Goal: Feedback & Contribution: Contribute content

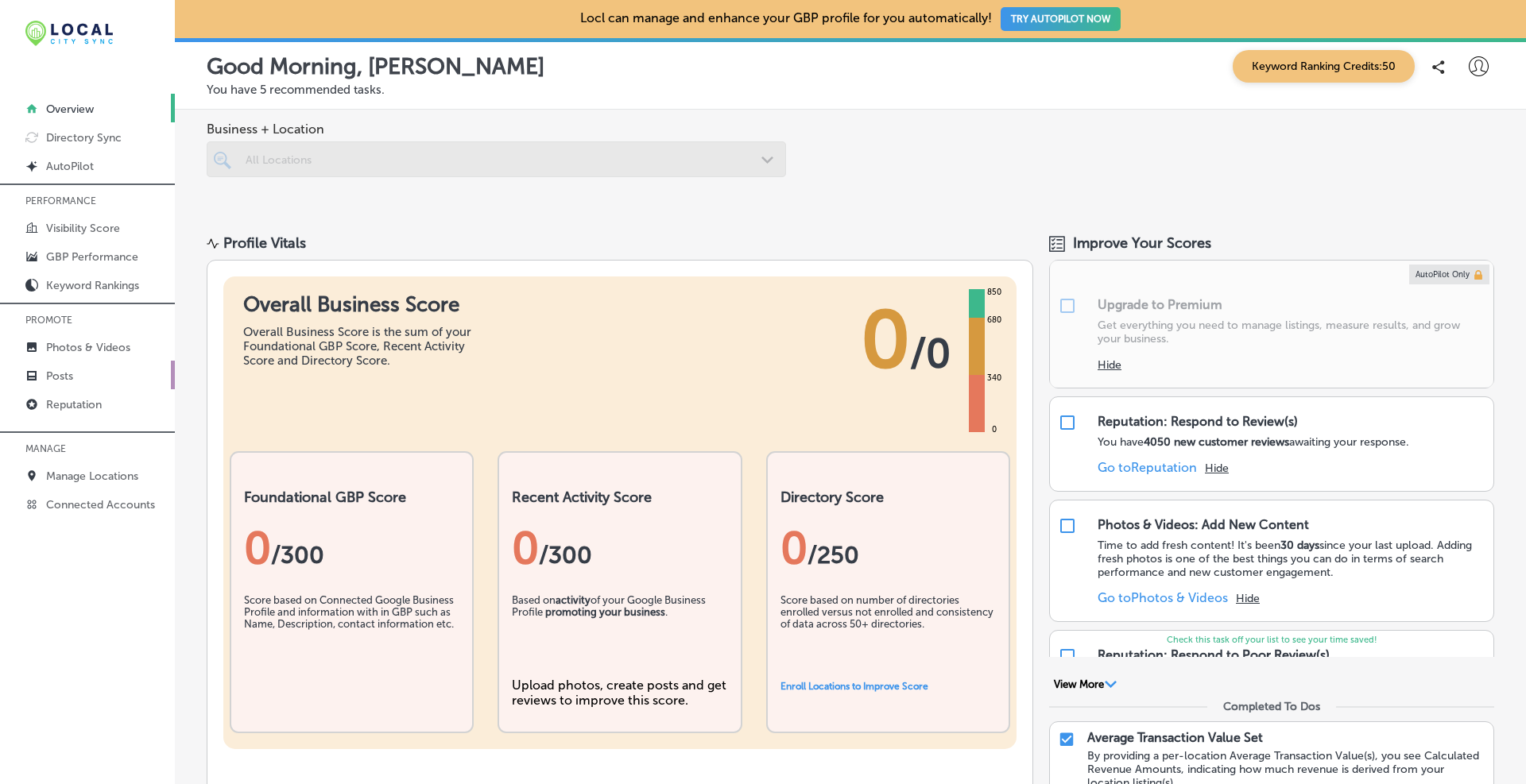
click at [59, 377] on p "Posts" at bounding box center [60, 376] width 27 height 14
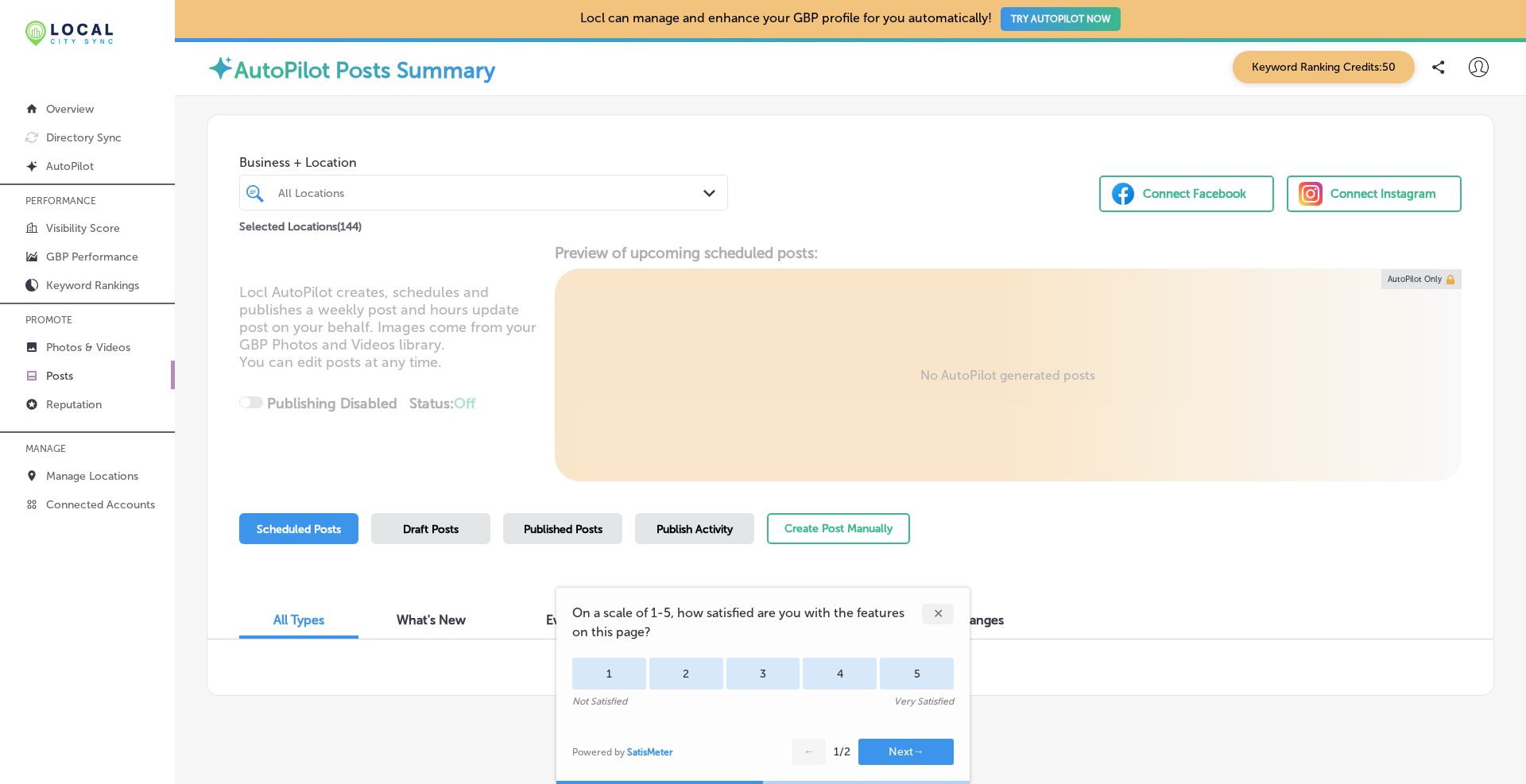
click at [938, 612] on div "✕" at bounding box center [938, 613] width 32 height 20
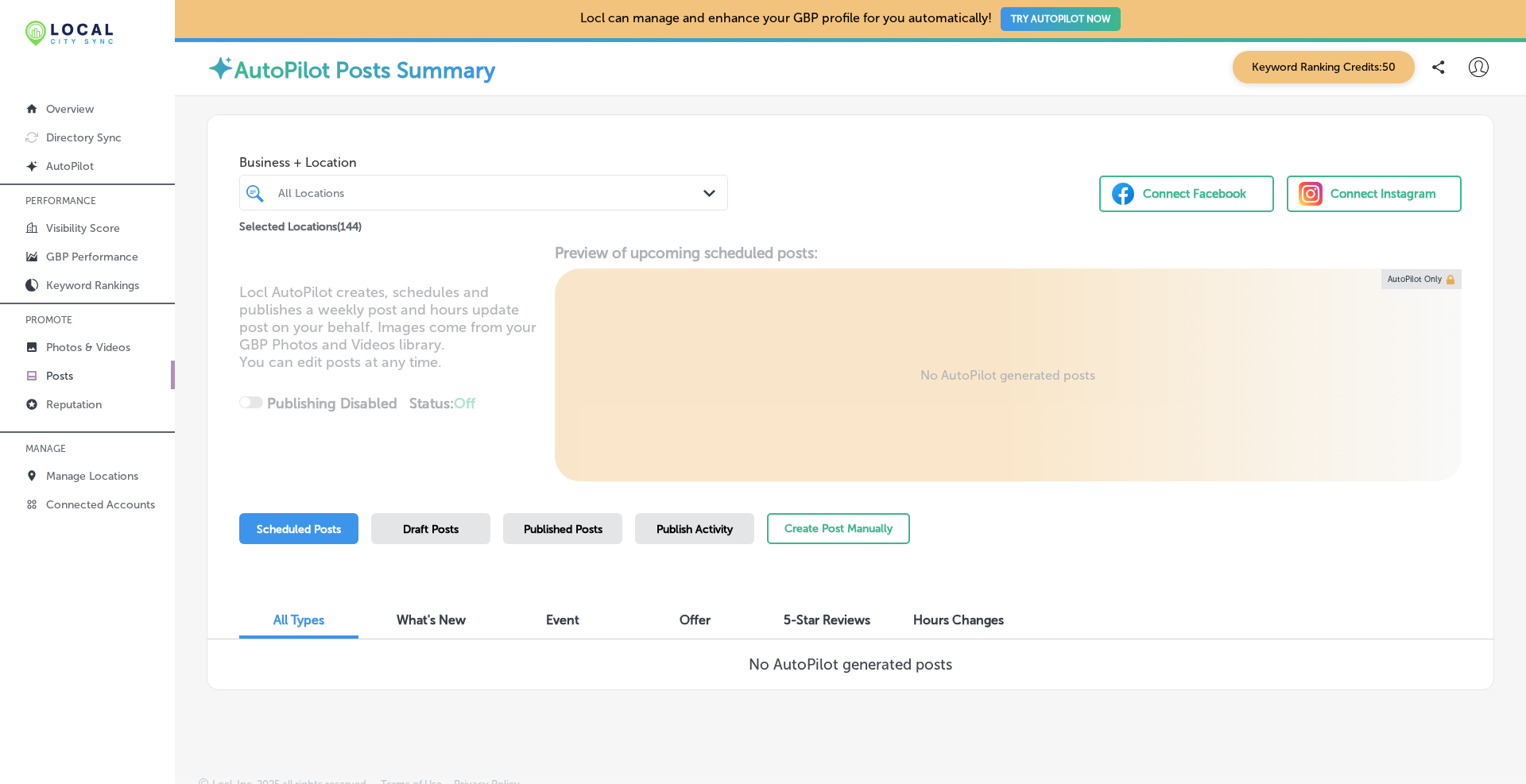
scroll to position [15, 0]
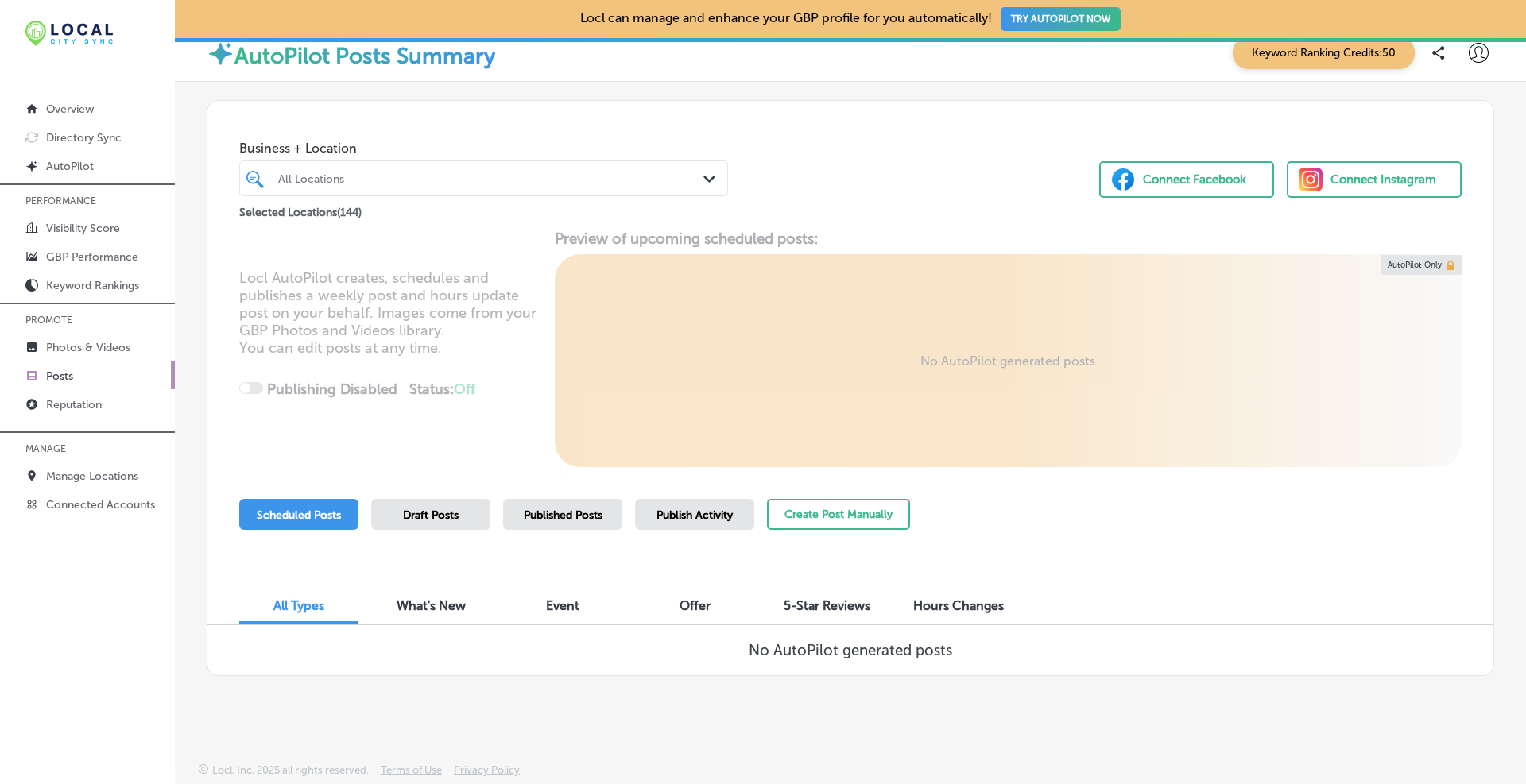
click at [389, 167] on div "All Locations" at bounding box center [484, 177] width 427 height 24
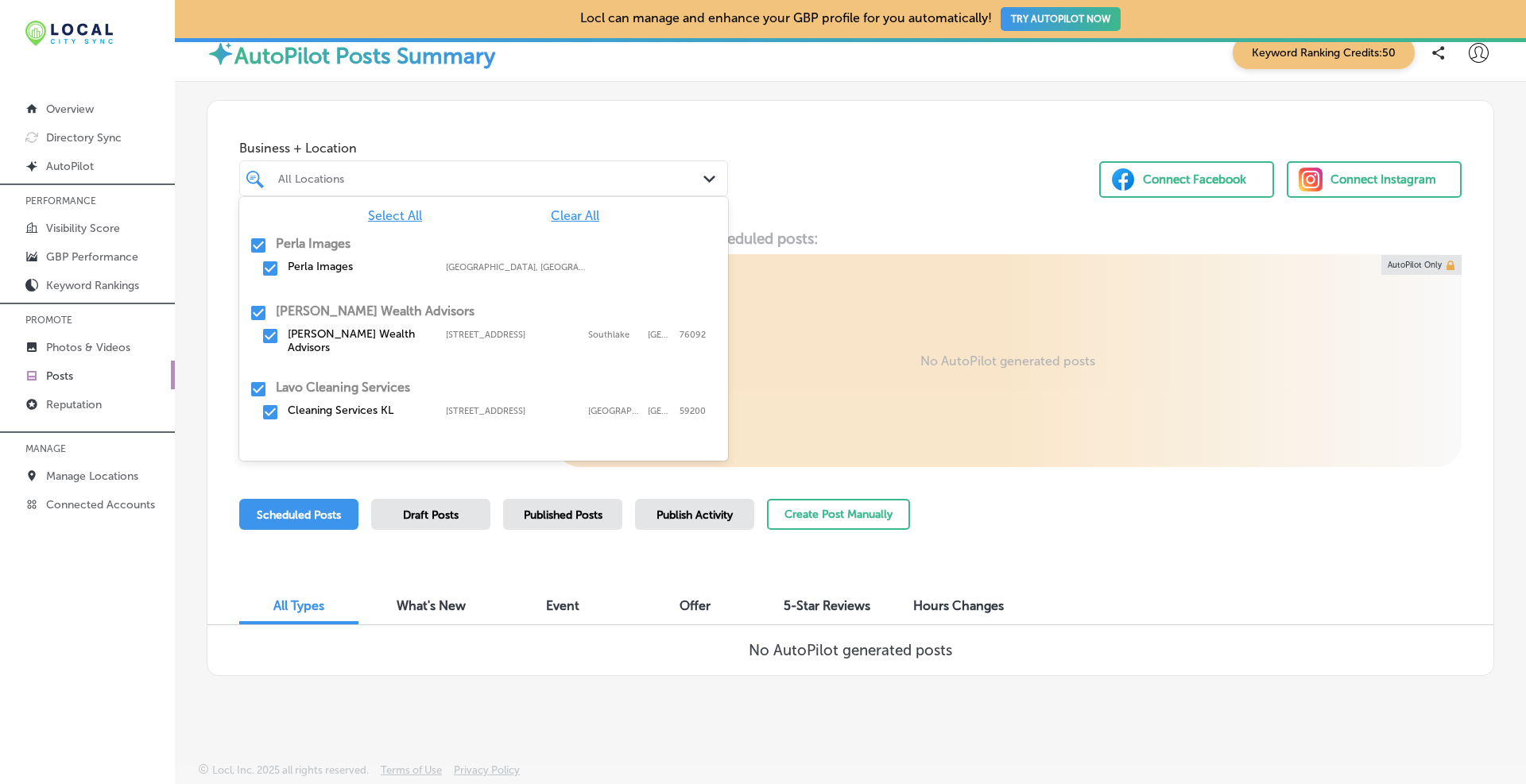
click at [569, 223] on div "Select All Clear All Perla Images Perla Images [GEOGRAPHIC_DATA], [GEOGRAPHIC_D…" at bounding box center [484, 316] width 489 height 238
click at [561, 210] on span "Clear All" at bounding box center [575, 216] width 48 height 16
click at [437, 181] on div "All Locations" at bounding box center [492, 178] width 427 height 14
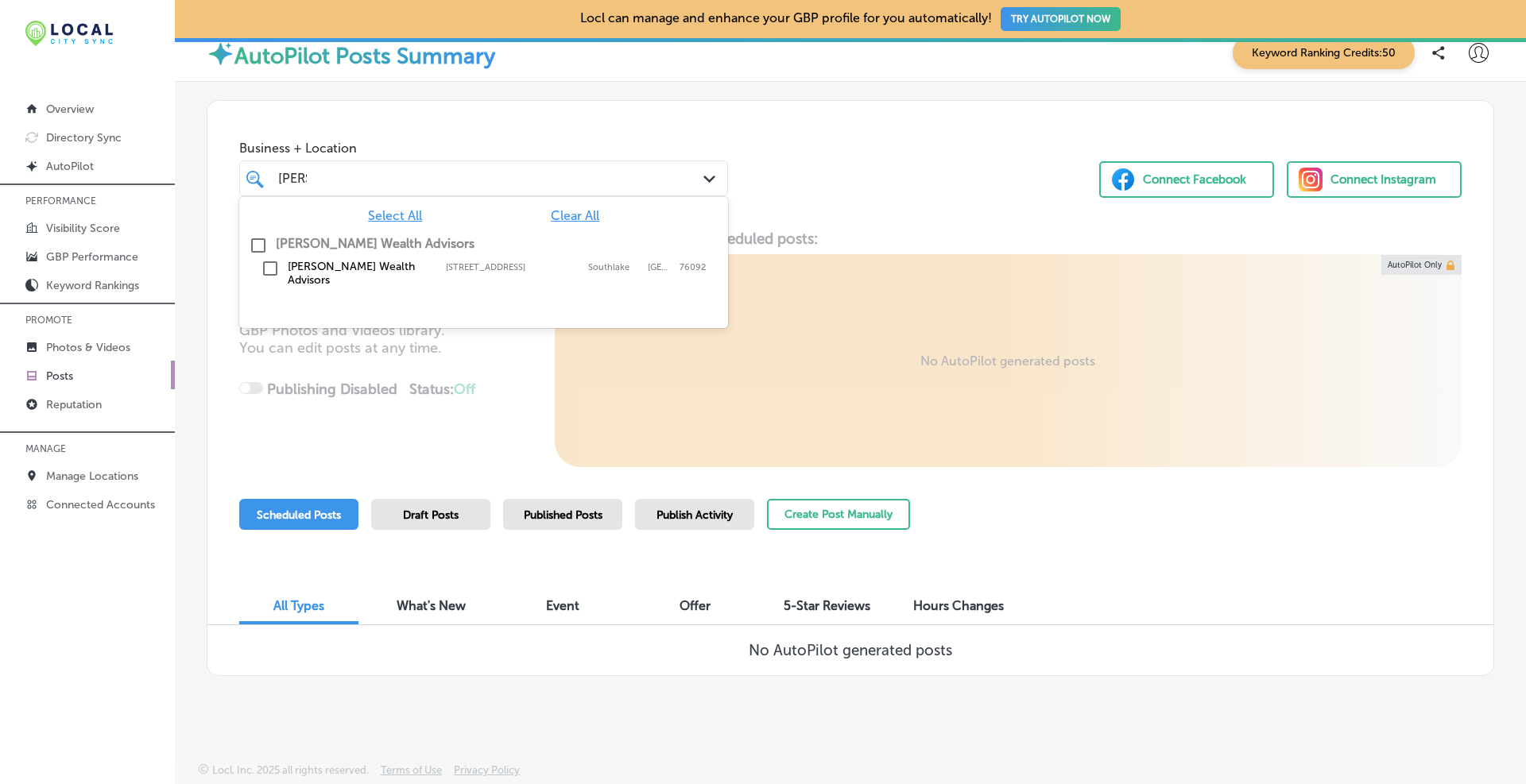
click at [253, 246] on input "checkbox" at bounding box center [259, 245] width 19 height 19
type input "[PERSON_NAME]"
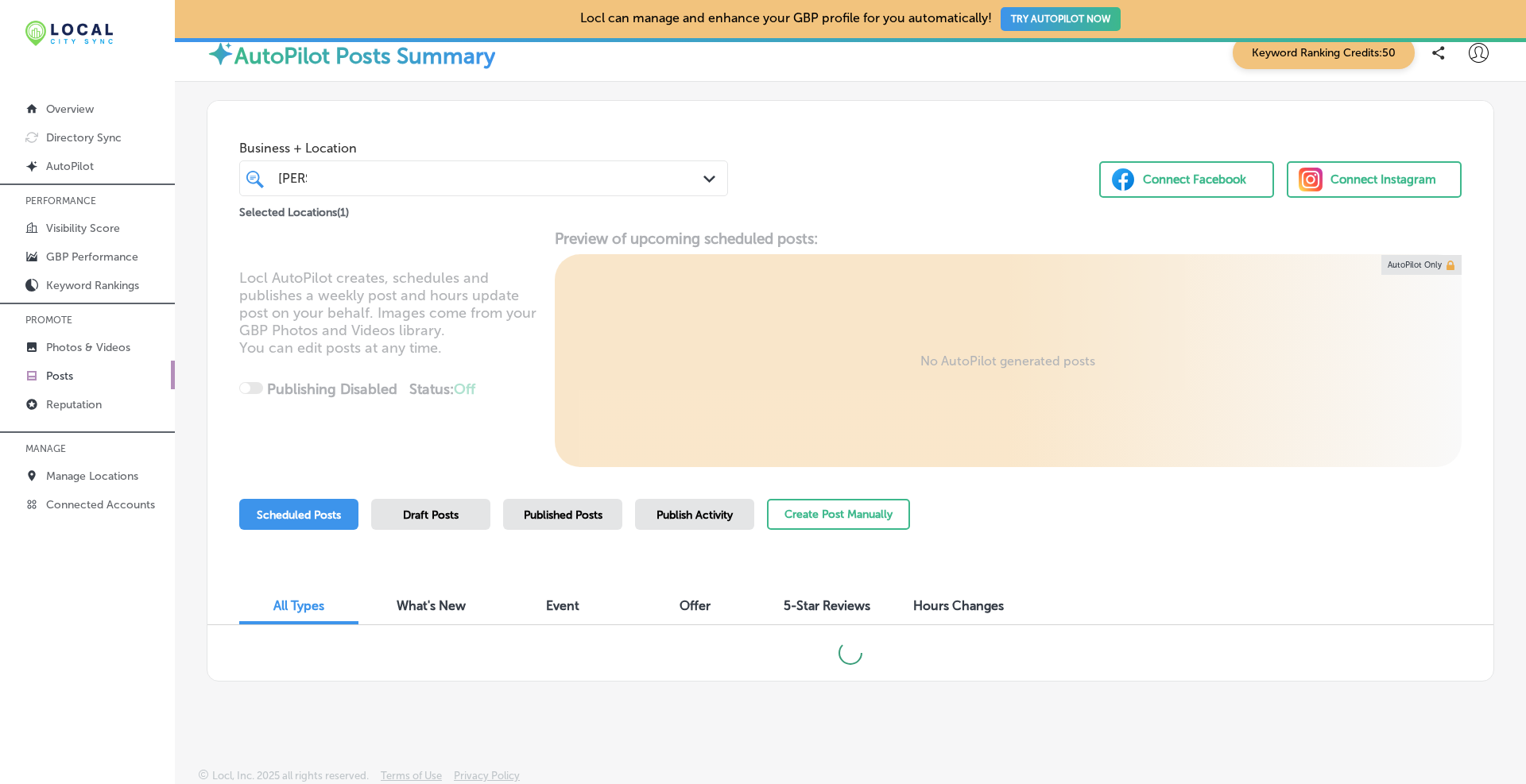
click at [846, 176] on div "Business + Location [PERSON_NAME][GEOGRAPHIC_DATA][PERSON_NAME] Path Created wi…" at bounding box center [850, 161] width 1286 height 121
click at [871, 511] on button "Create Post Manually" at bounding box center [839, 515] width 143 height 31
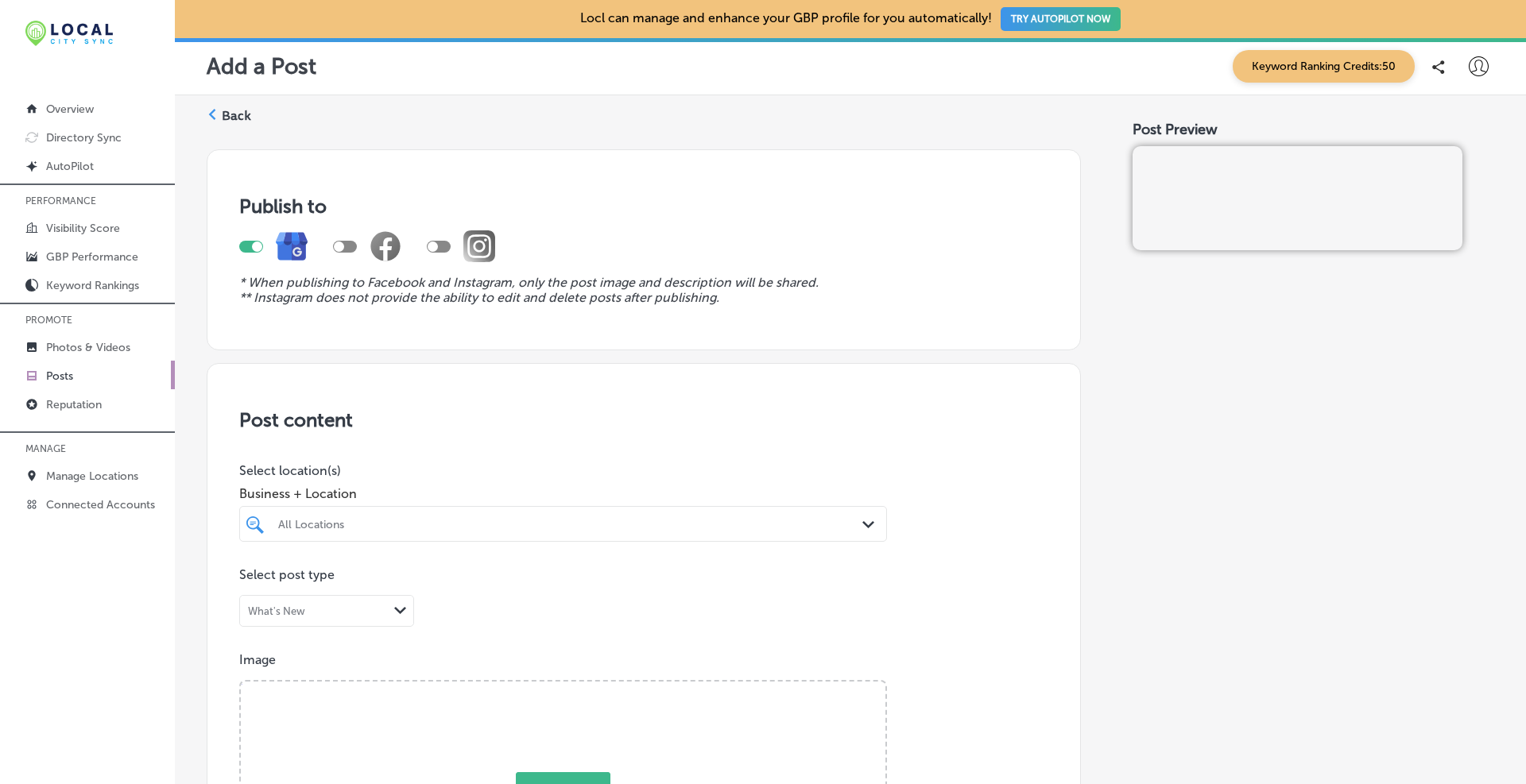
scroll to position [133, 0]
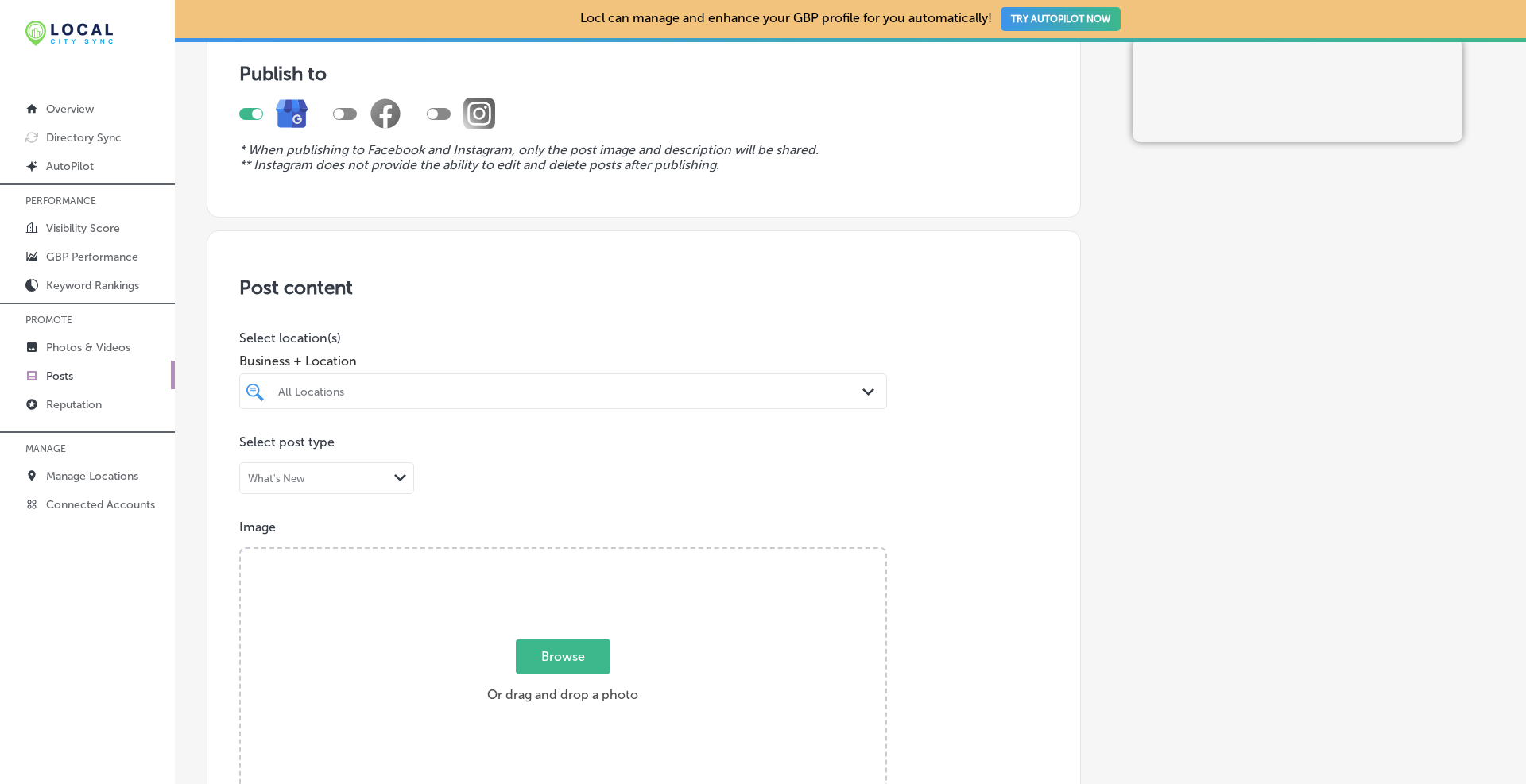
click at [340, 386] on div "All Locations" at bounding box center [571, 392] width 586 height 14
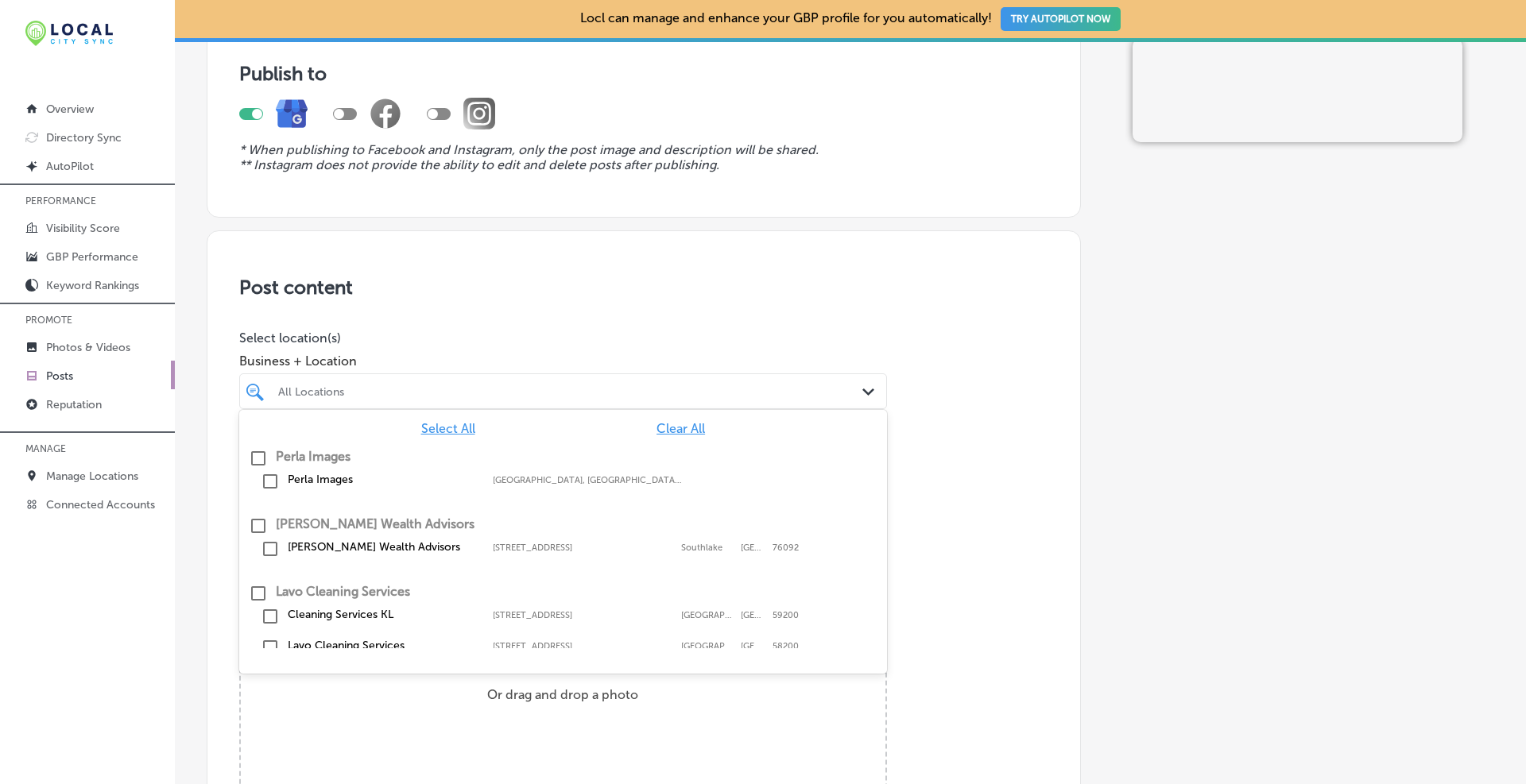
click at [682, 438] on div "Select All Clear All Perla Images Perla Images [GEOGRAPHIC_DATA], [GEOGRAPHIC_D…" at bounding box center [563, 529] width 648 height 238
click at [673, 429] on span "Clear All" at bounding box center [681, 428] width 48 height 16
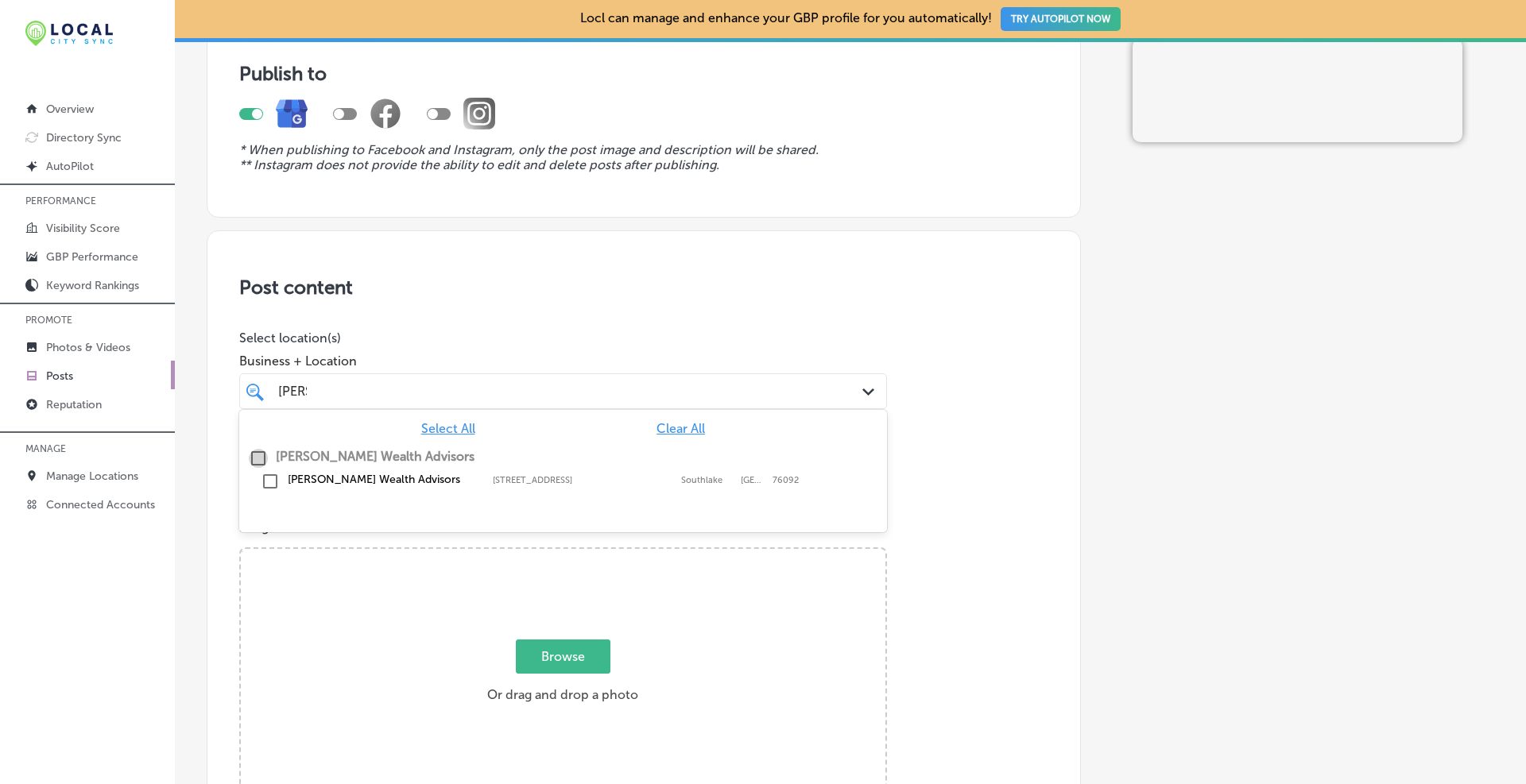
click at [258, 460] on input "checkbox" at bounding box center [259, 458] width 19 height 19
type input "[PERSON_NAME]"
click at [654, 293] on h3 "Post content" at bounding box center [644, 287] width 809 height 23
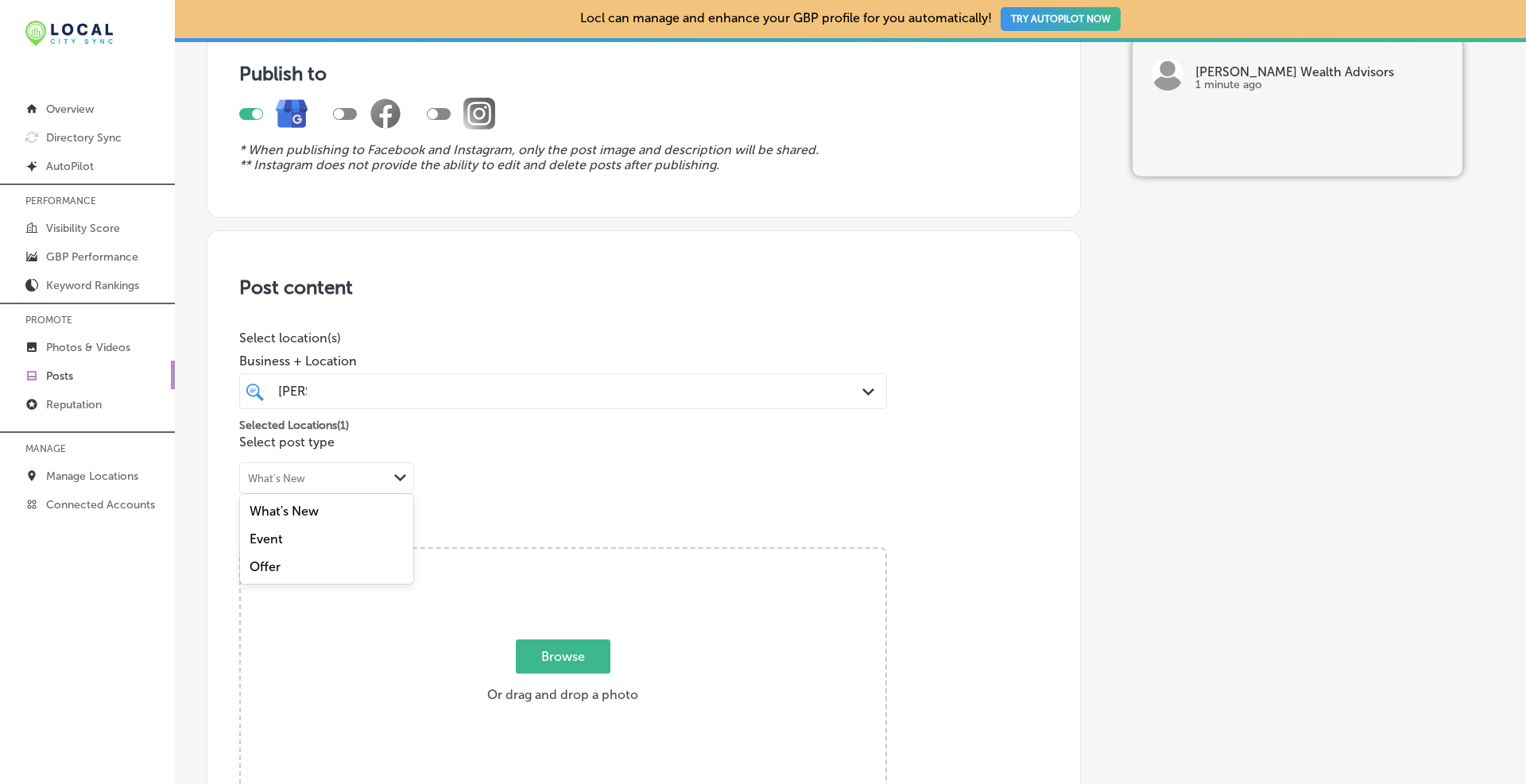
click at [346, 487] on div "What's New Path Created with Sketch." at bounding box center [327, 478] width 174 height 30
click at [294, 515] on label "What's New" at bounding box center [283, 512] width 69 height 16
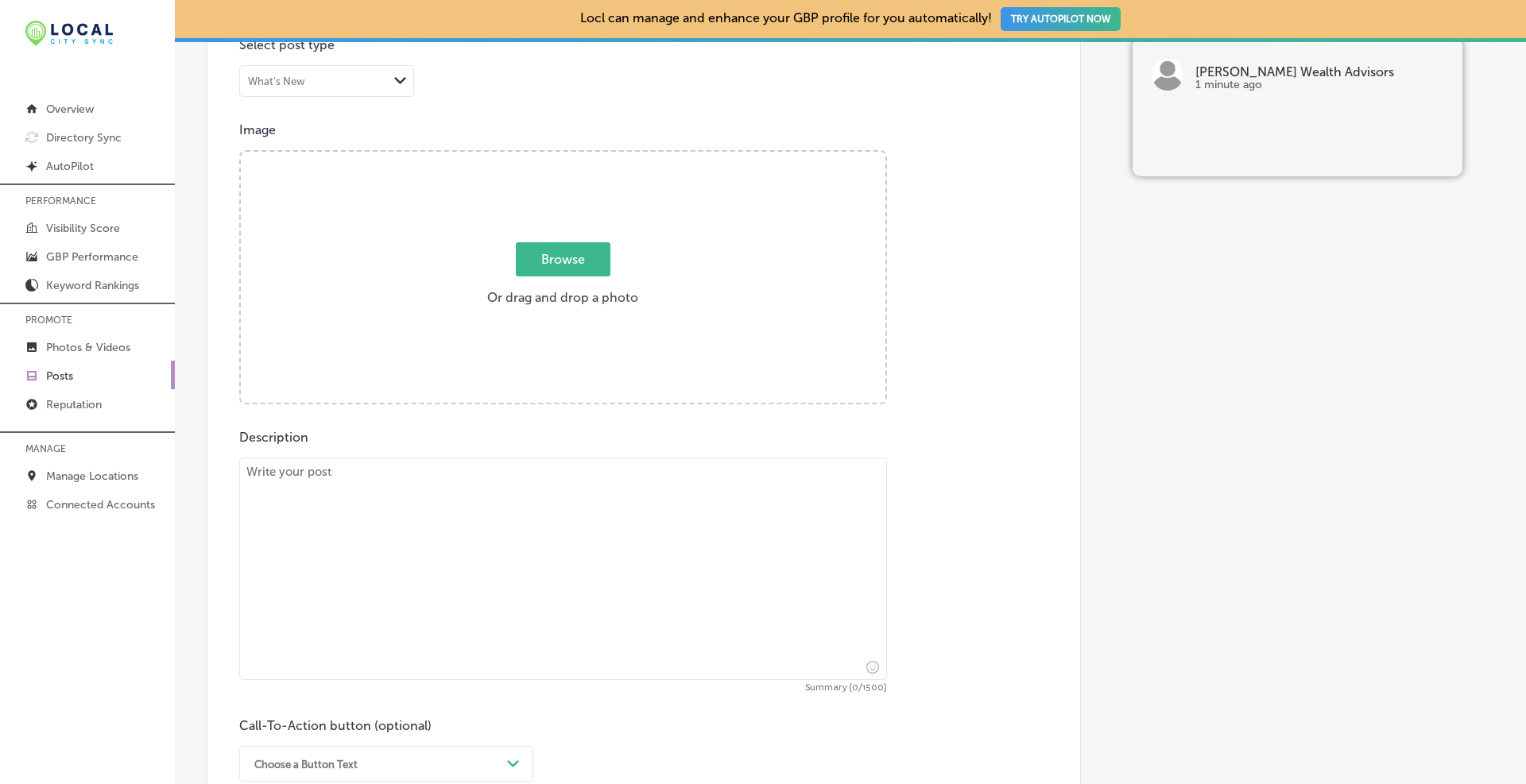
scroll to position [397, 0]
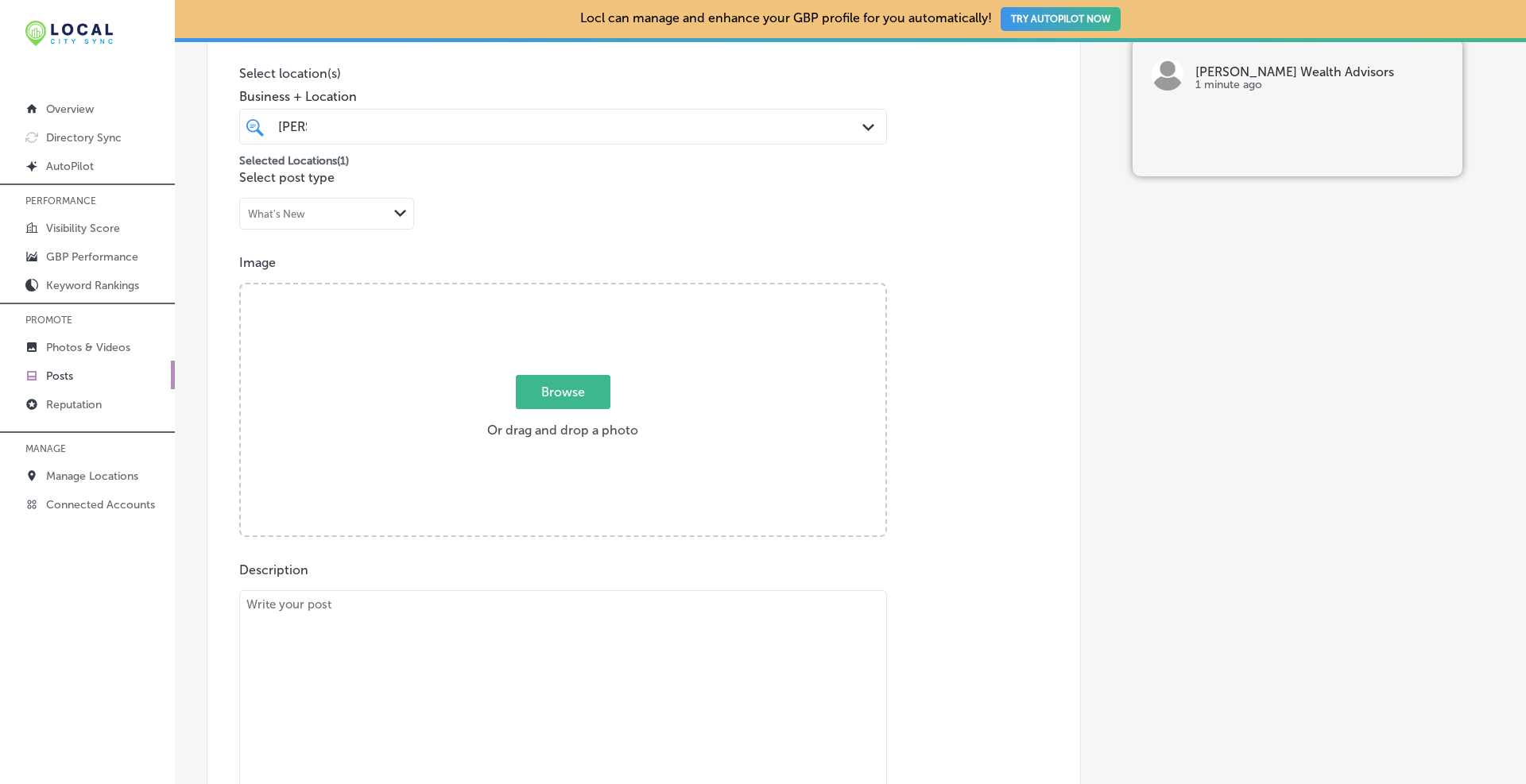
click at [315, 213] on div "What's New" at bounding box center [314, 214] width 147 height 16
click at [289, 301] on div "Offer" at bounding box center [327, 302] width 174 height 28
click at [322, 204] on div "Offer Path Created with Sketch." at bounding box center [327, 213] width 174 height 30
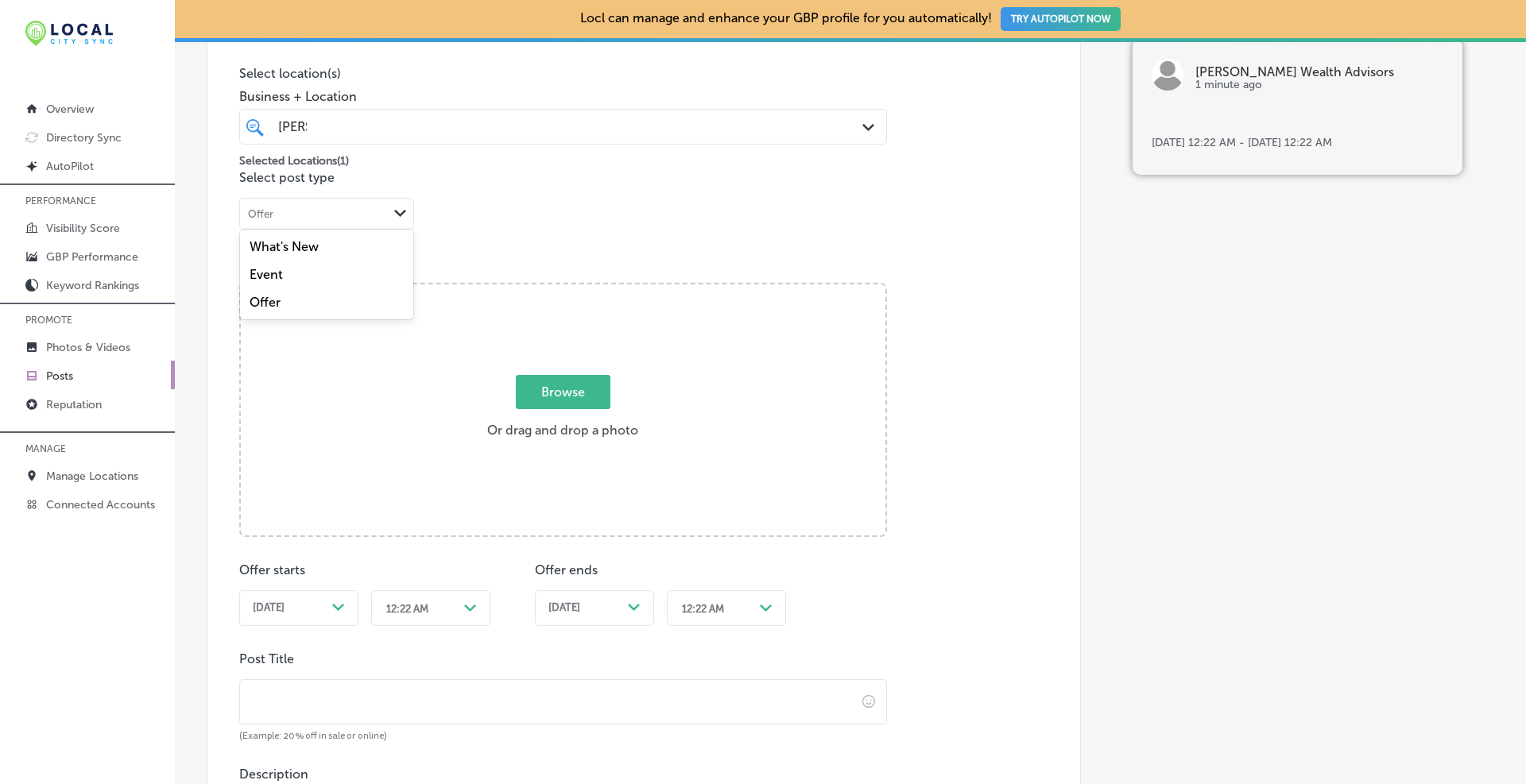
click at [311, 240] on label "What's New" at bounding box center [283, 247] width 69 height 16
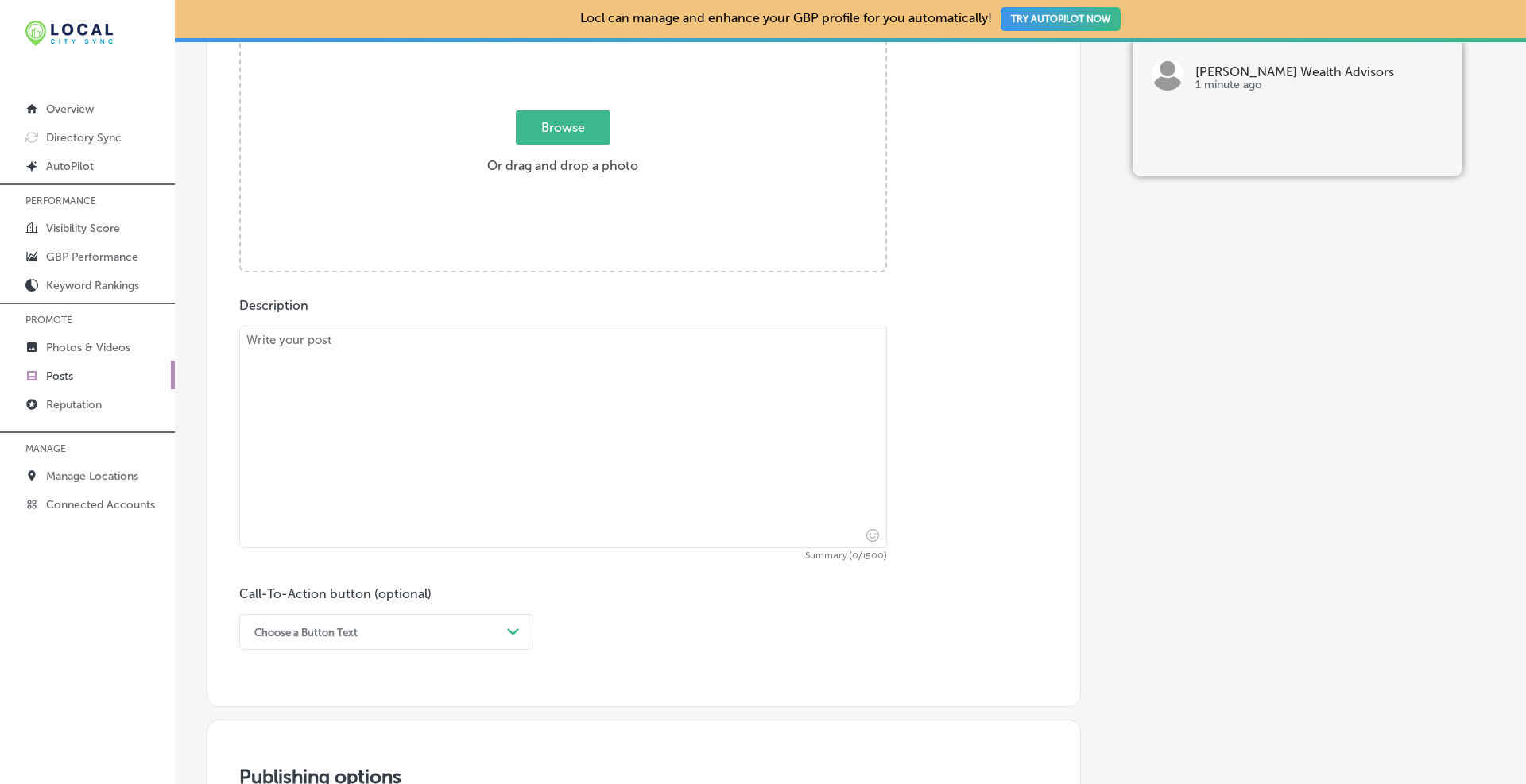
scroll to position [795, 0]
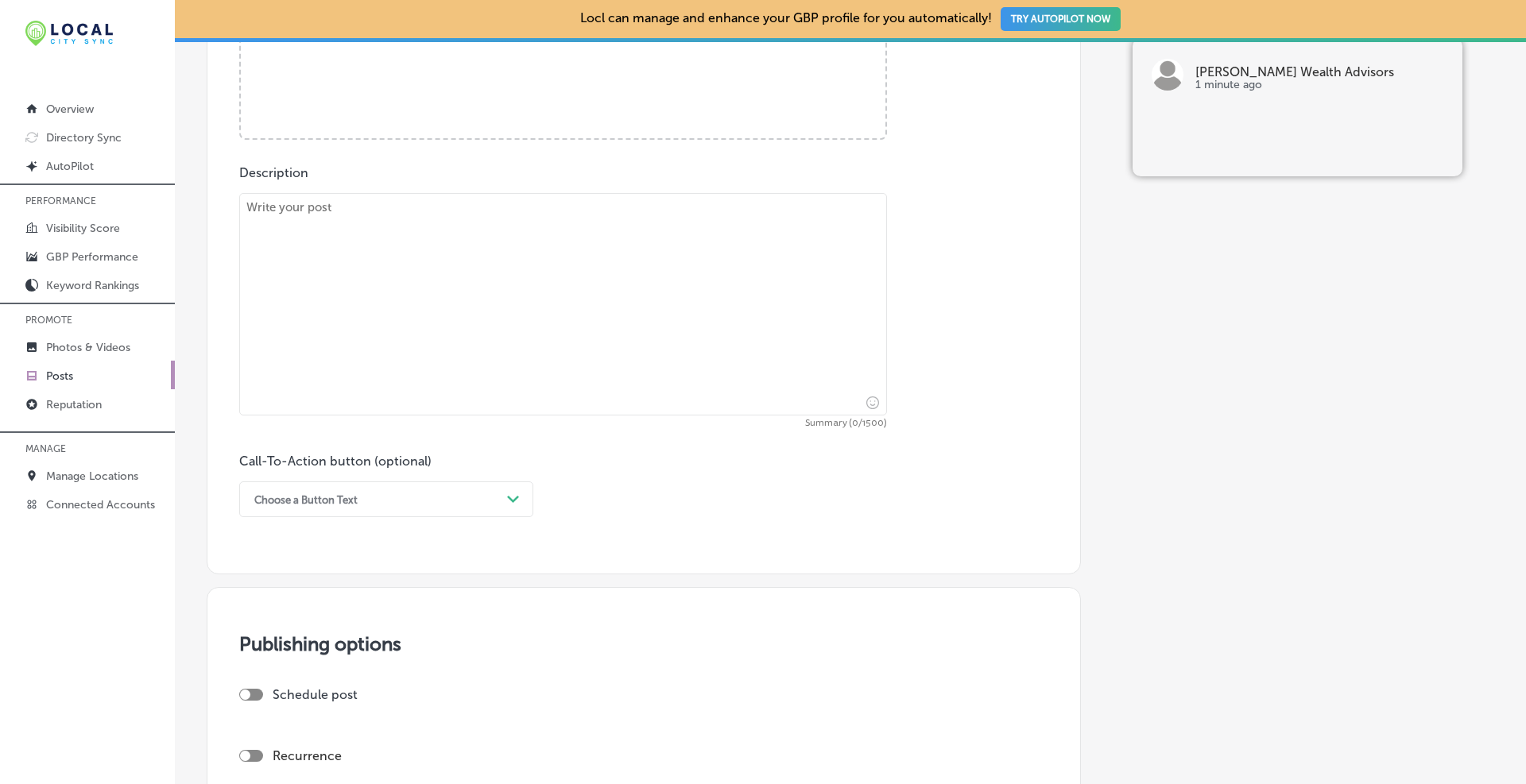
click at [367, 504] on div "Choose a Button Text" at bounding box center [373, 498] width 254 height 24
click at [277, 648] on div "Learn more" at bounding box center [386, 645] width 294 height 28
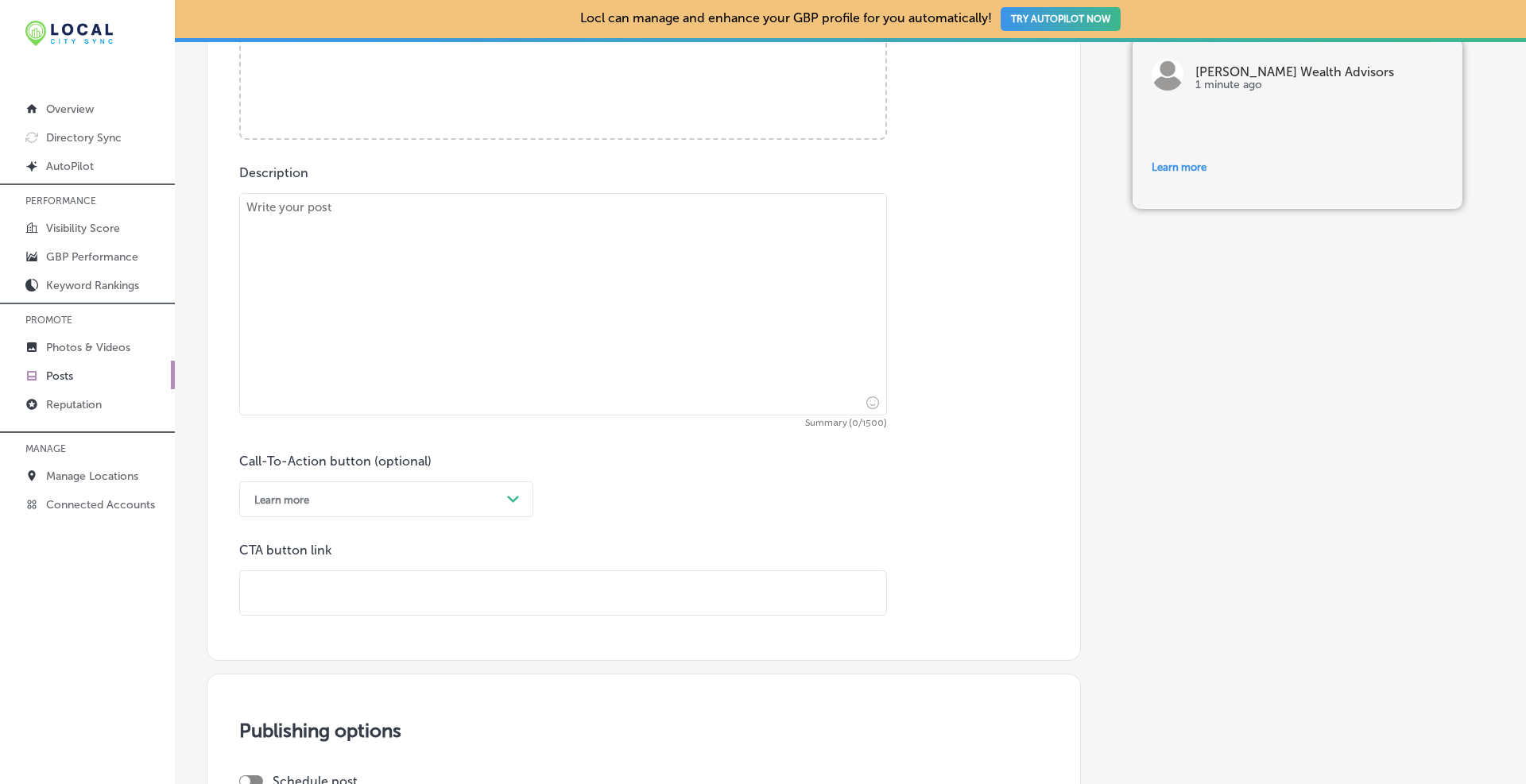
click at [421, 603] on input "text" at bounding box center [563, 592] width 646 height 44
paste input "[URL][DOMAIN_NAME]"
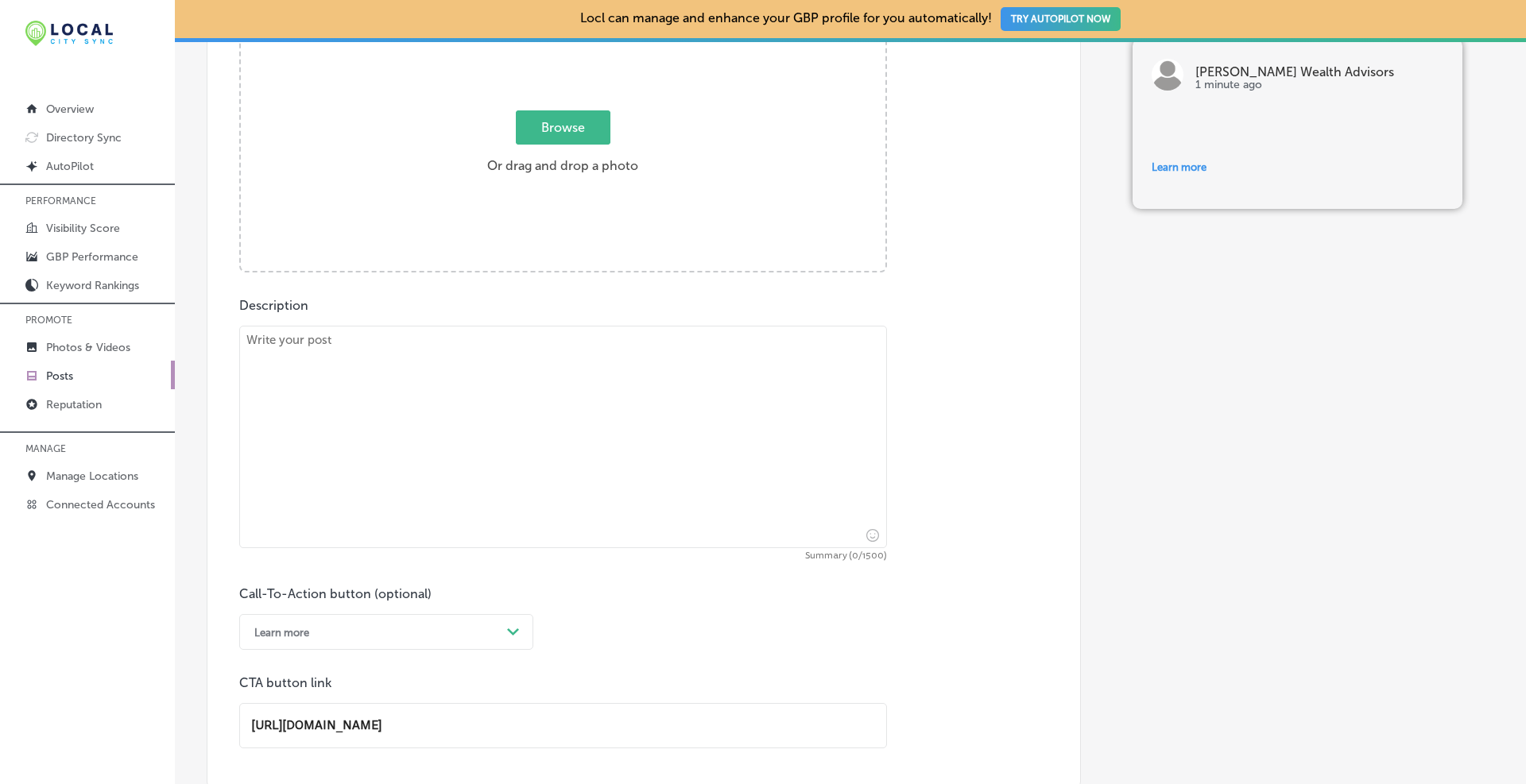
scroll to position [397, 0]
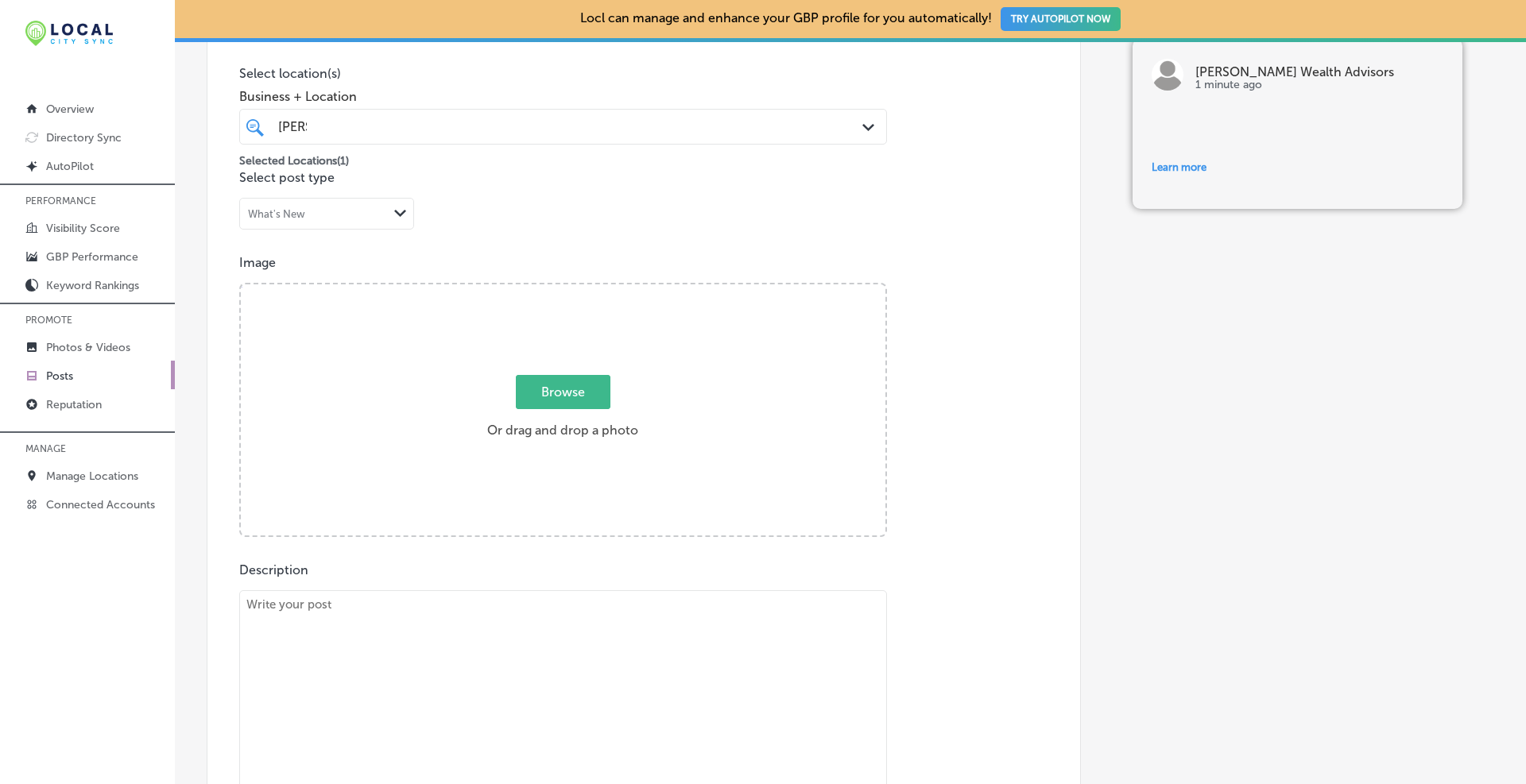
type input "[URL][DOMAIN_NAME]"
click at [327, 129] on div "[PERSON_NAME] [PERSON_NAME]" at bounding box center [534, 127] width 516 height 21
click at [1053, 332] on div "Post content Select location(s) Business + Location [PERSON_NAME][GEOGRAPHIC_DA…" at bounding box center [644, 512] width 874 height 1092
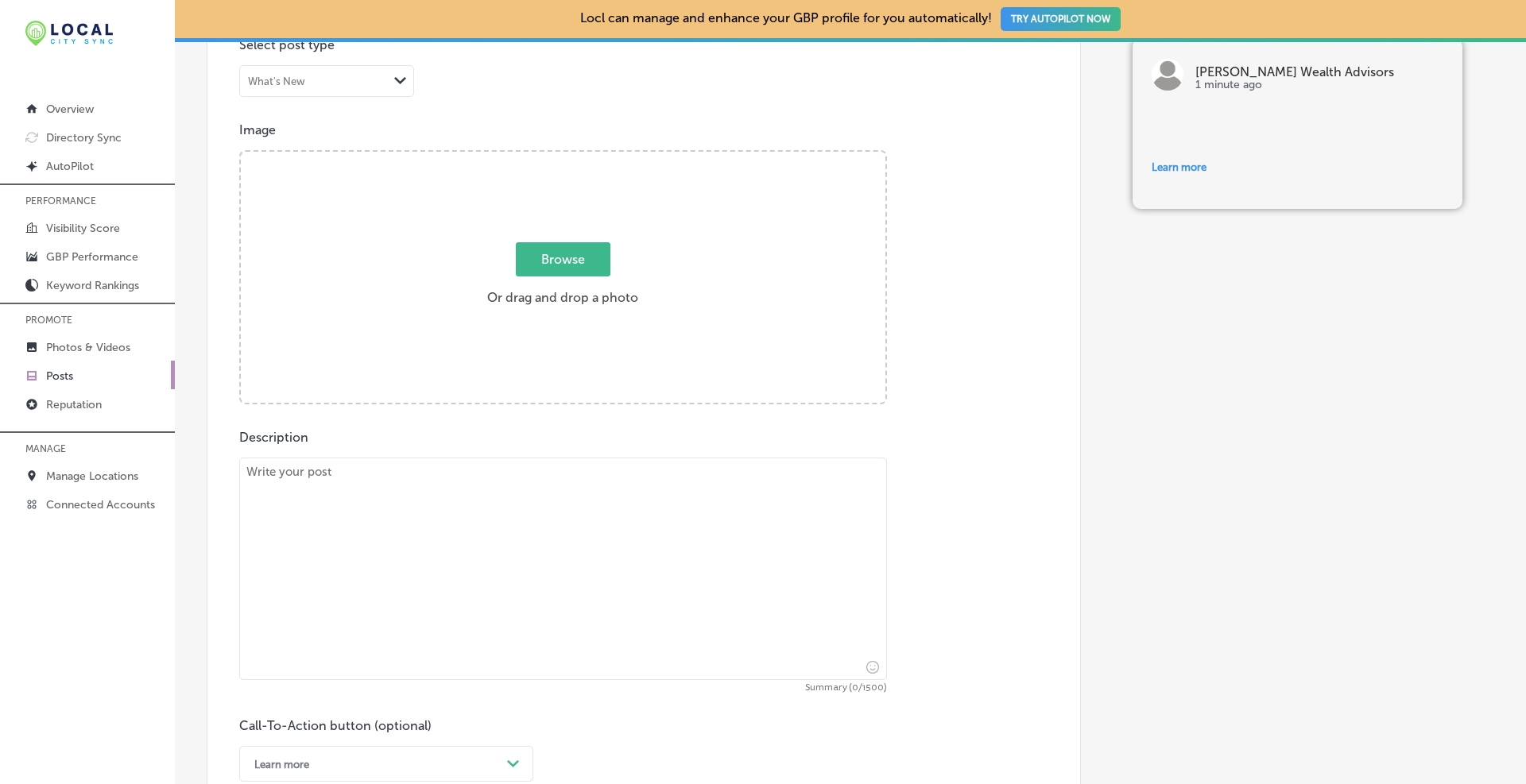
scroll to position [265, 0]
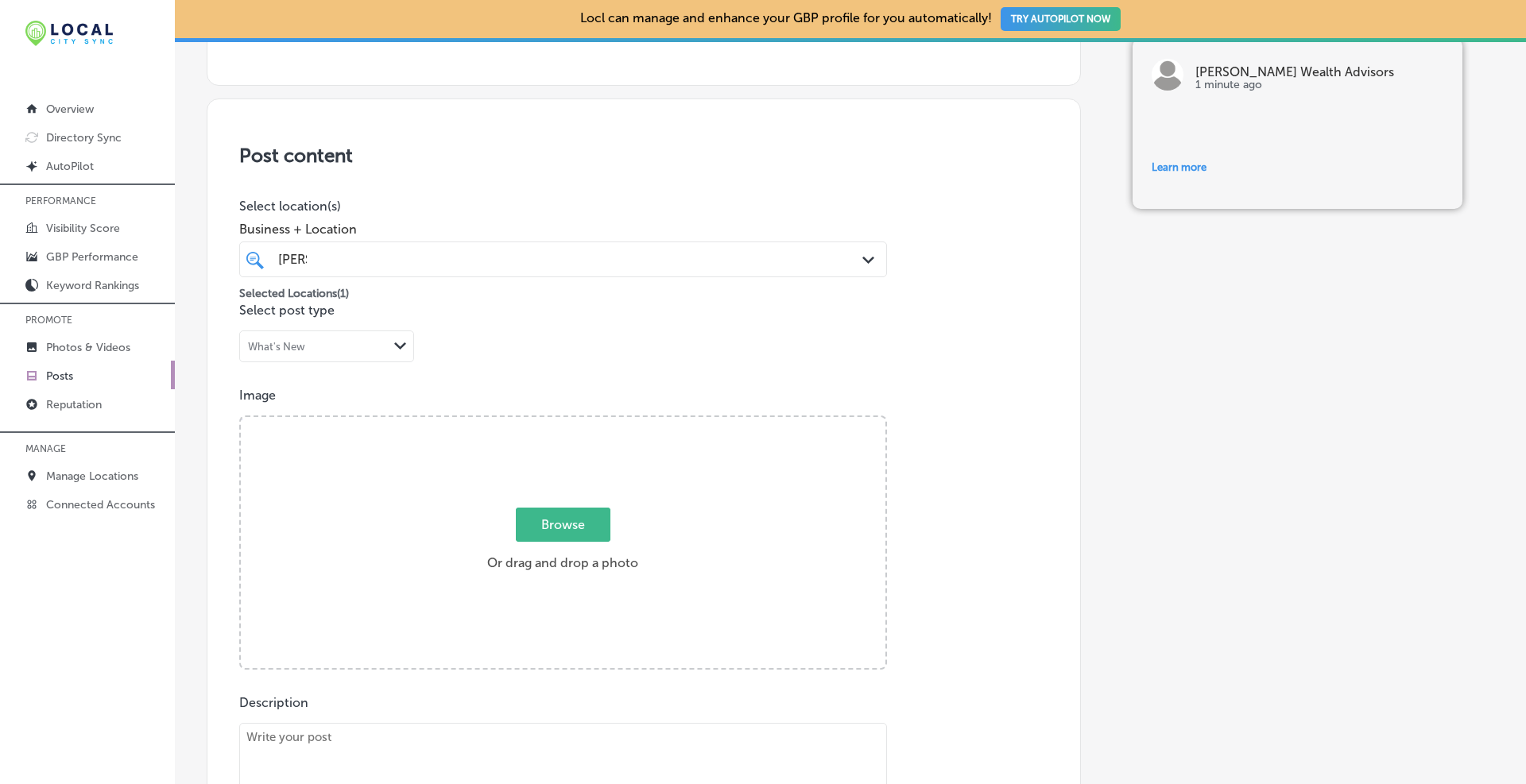
click at [337, 340] on div "What's New" at bounding box center [314, 347] width 147 height 16
click at [513, 341] on div "Post content Select location(s) Business + Location [PERSON_NAME][GEOGRAPHIC_DA…" at bounding box center [644, 644] width 874 height 1092
click at [381, 352] on div "What's New" at bounding box center [314, 347] width 147 height 16
click at [364, 429] on div "Offer" at bounding box center [327, 434] width 174 height 28
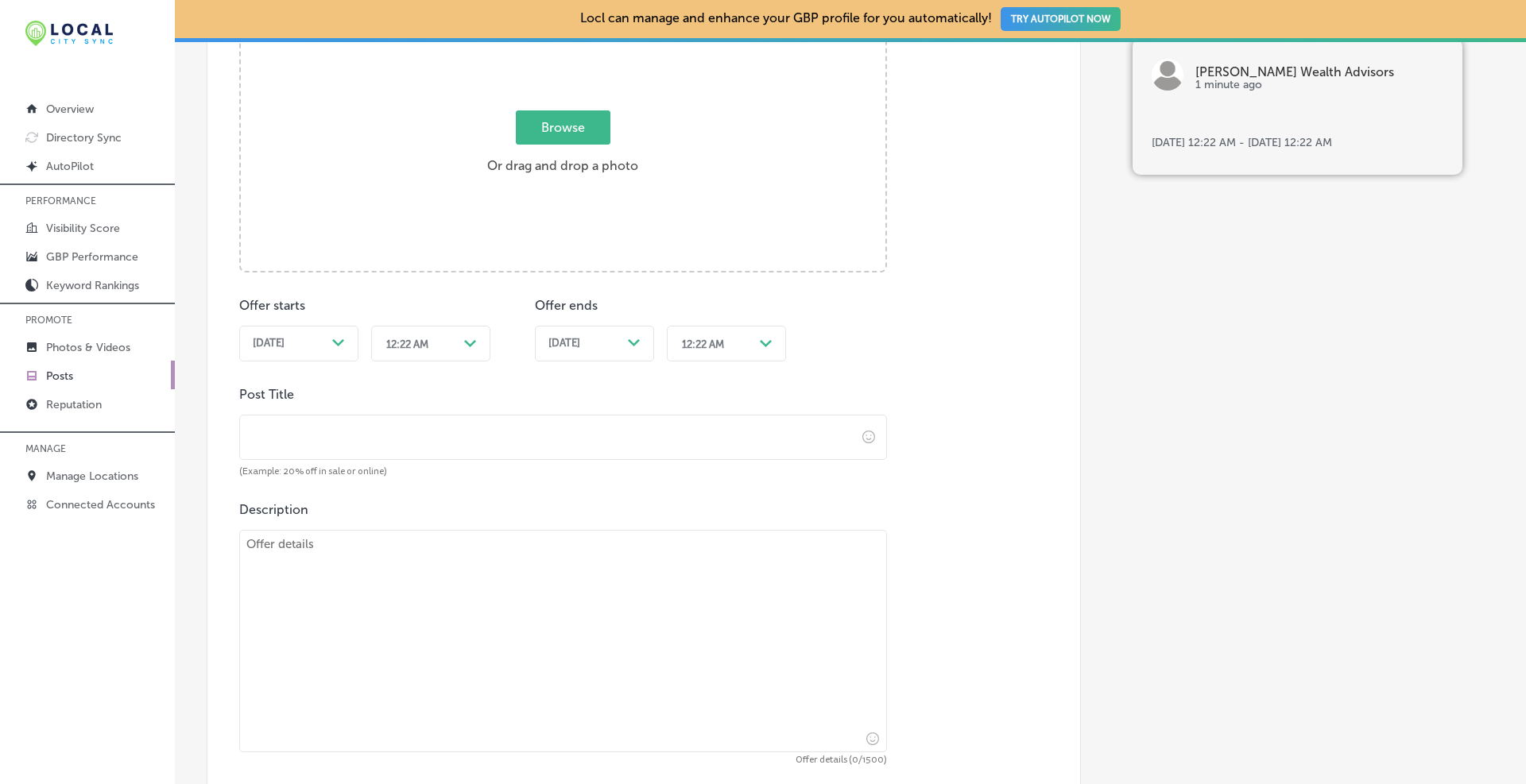
scroll to position [397, 0]
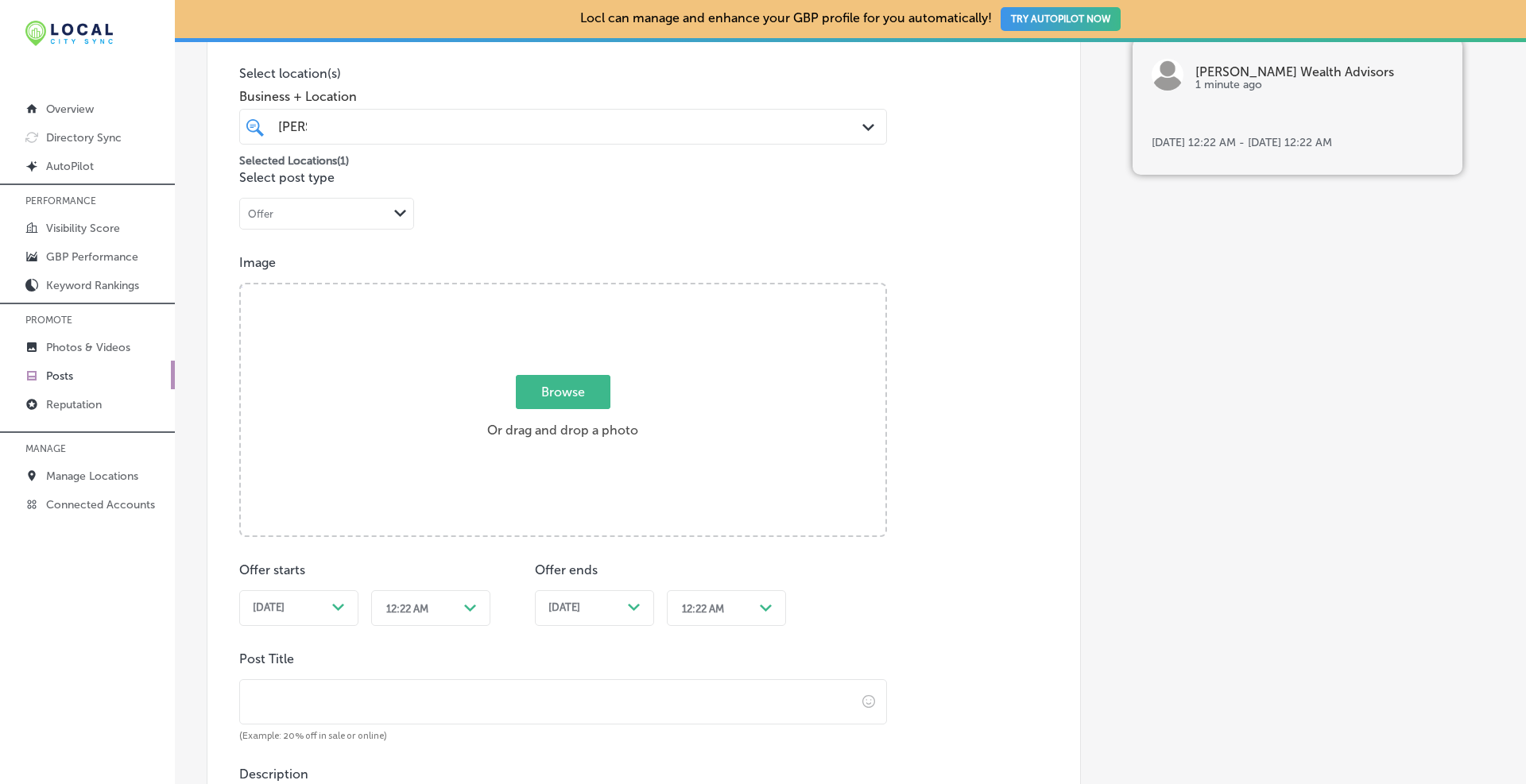
click at [358, 217] on div "Offer" at bounding box center [314, 214] width 147 height 16
click at [349, 246] on div "What's New" at bounding box center [327, 246] width 174 height 28
click at [359, 204] on div "What's New Path Created with Sketch." at bounding box center [327, 213] width 174 height 30
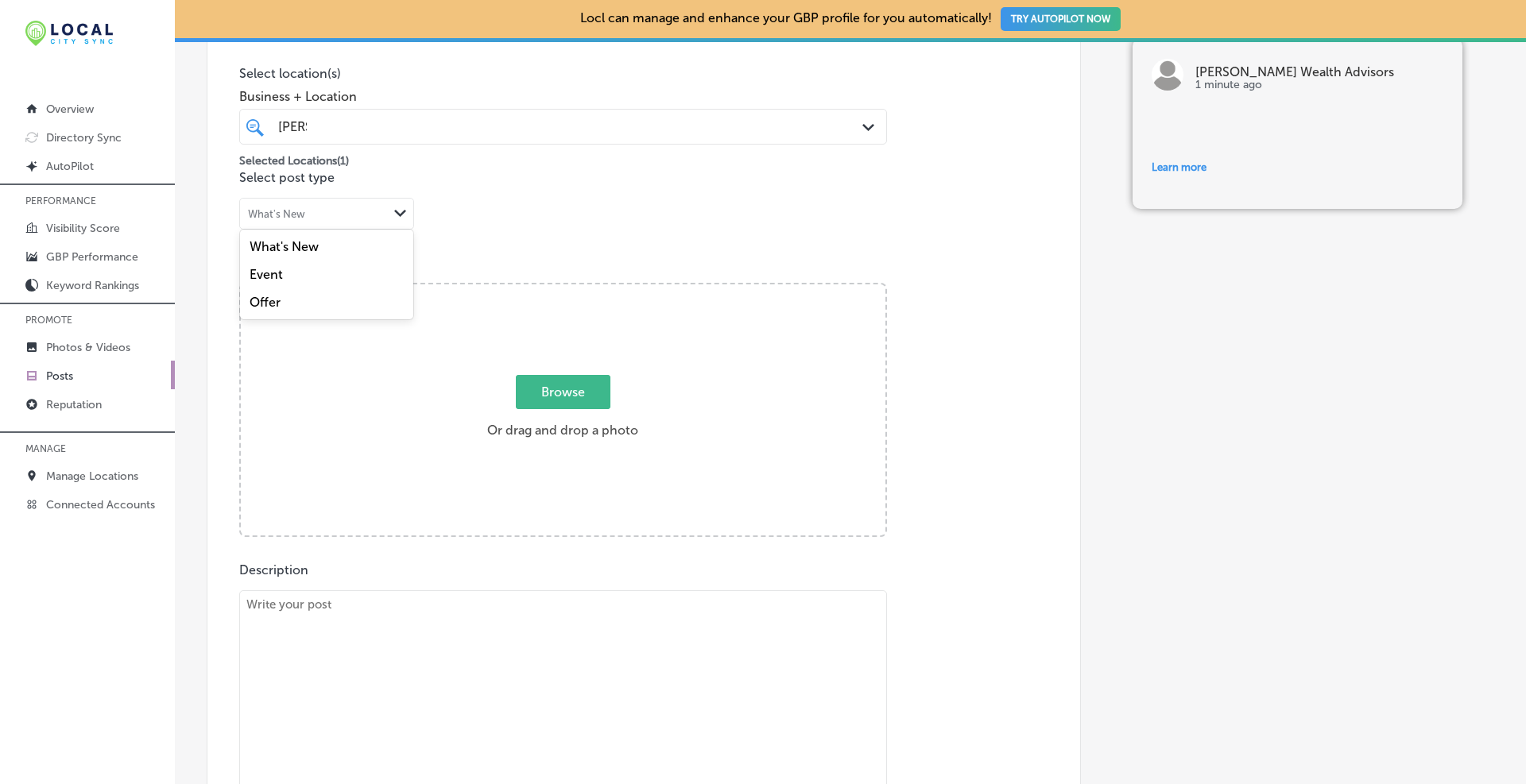
click at [314, 294] on div "Offer" at bounding box center [327, 302] width 174 height 28
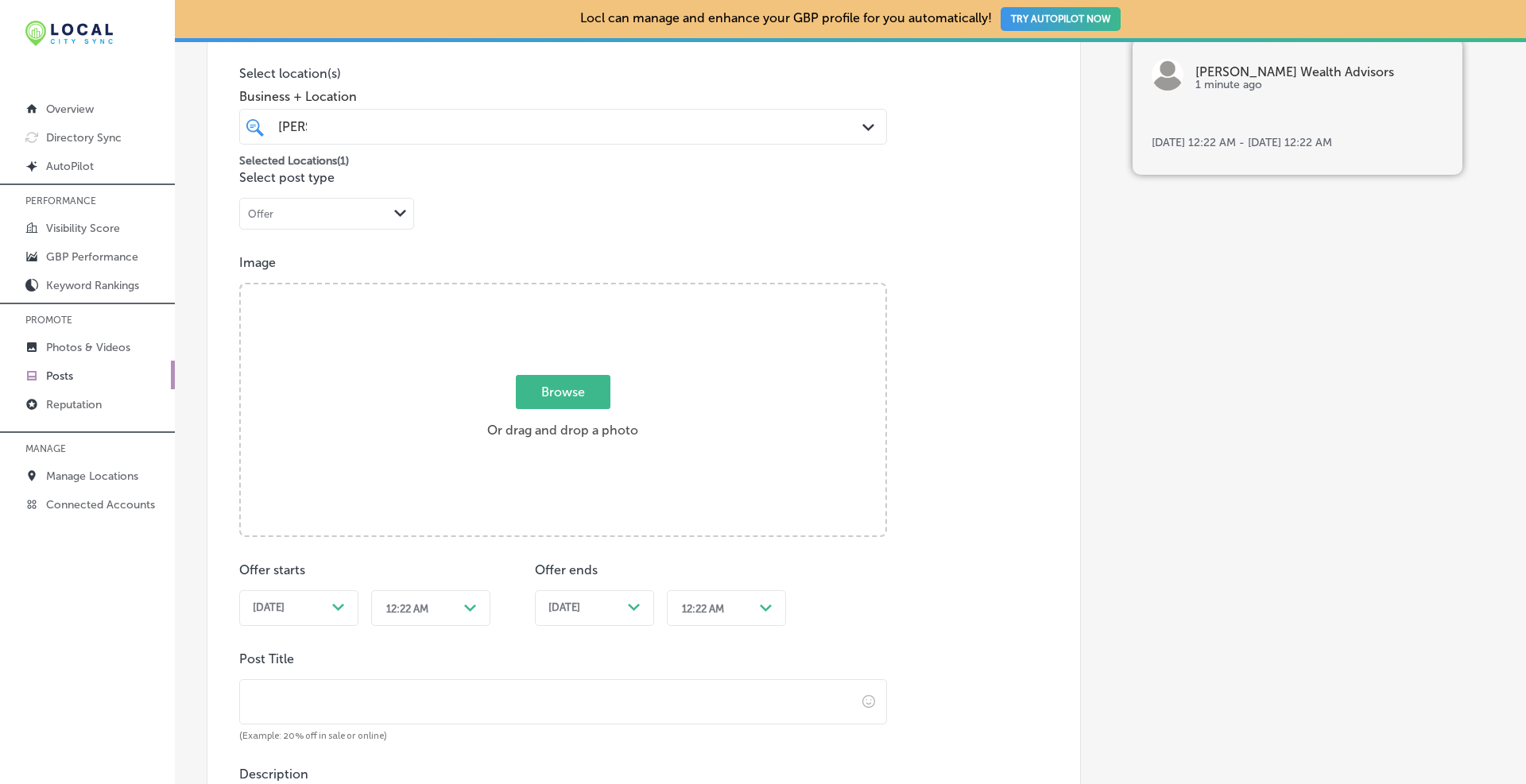
scroll to position [530, 0]
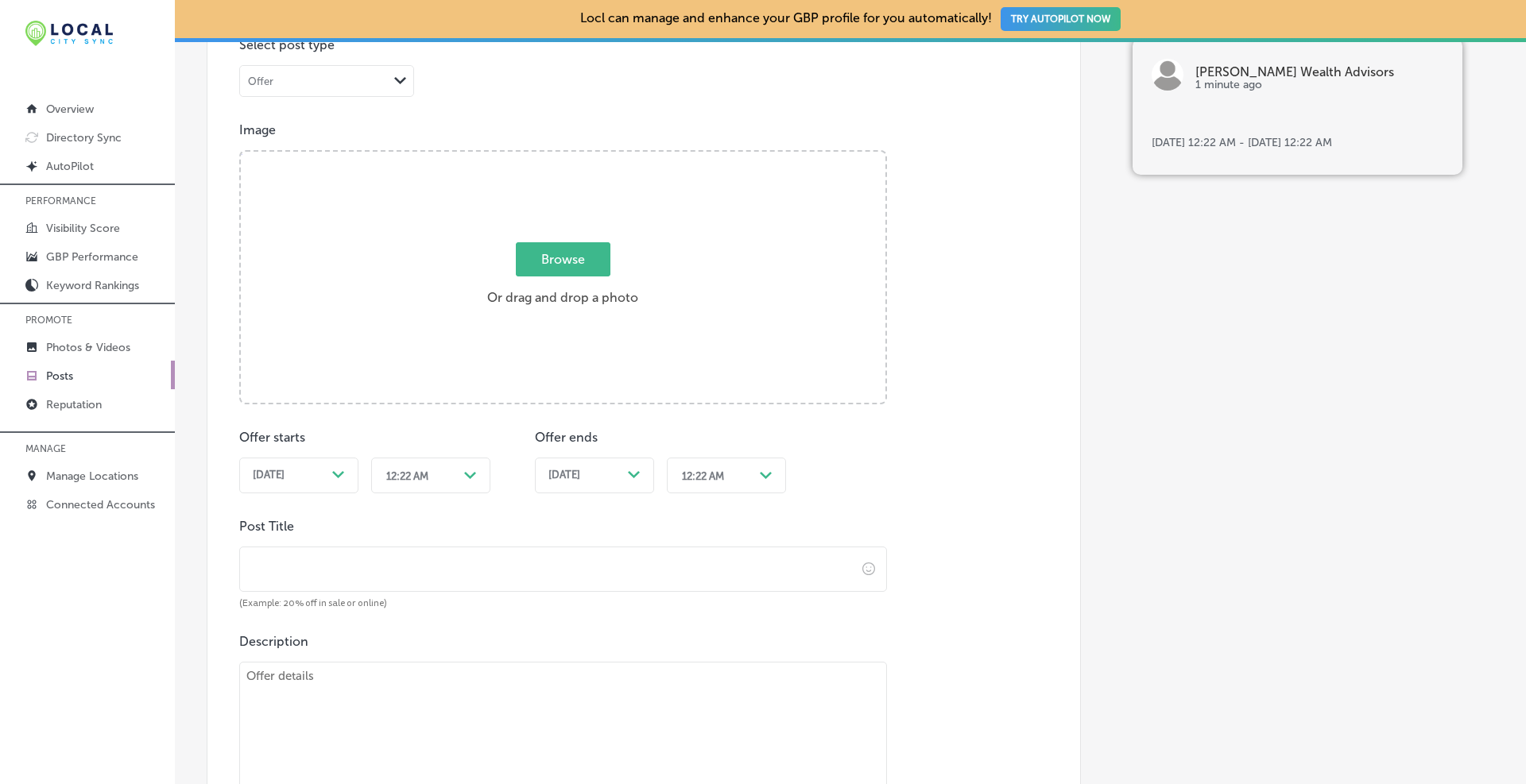
click at [333, 559] on input "text" at bounding box center [548, 569] width 616 height 44
paste input "Fiduciary Financial Advisor in [GEOGRAPHIC_DATA], [GEOGRAPHIC_DATA]"
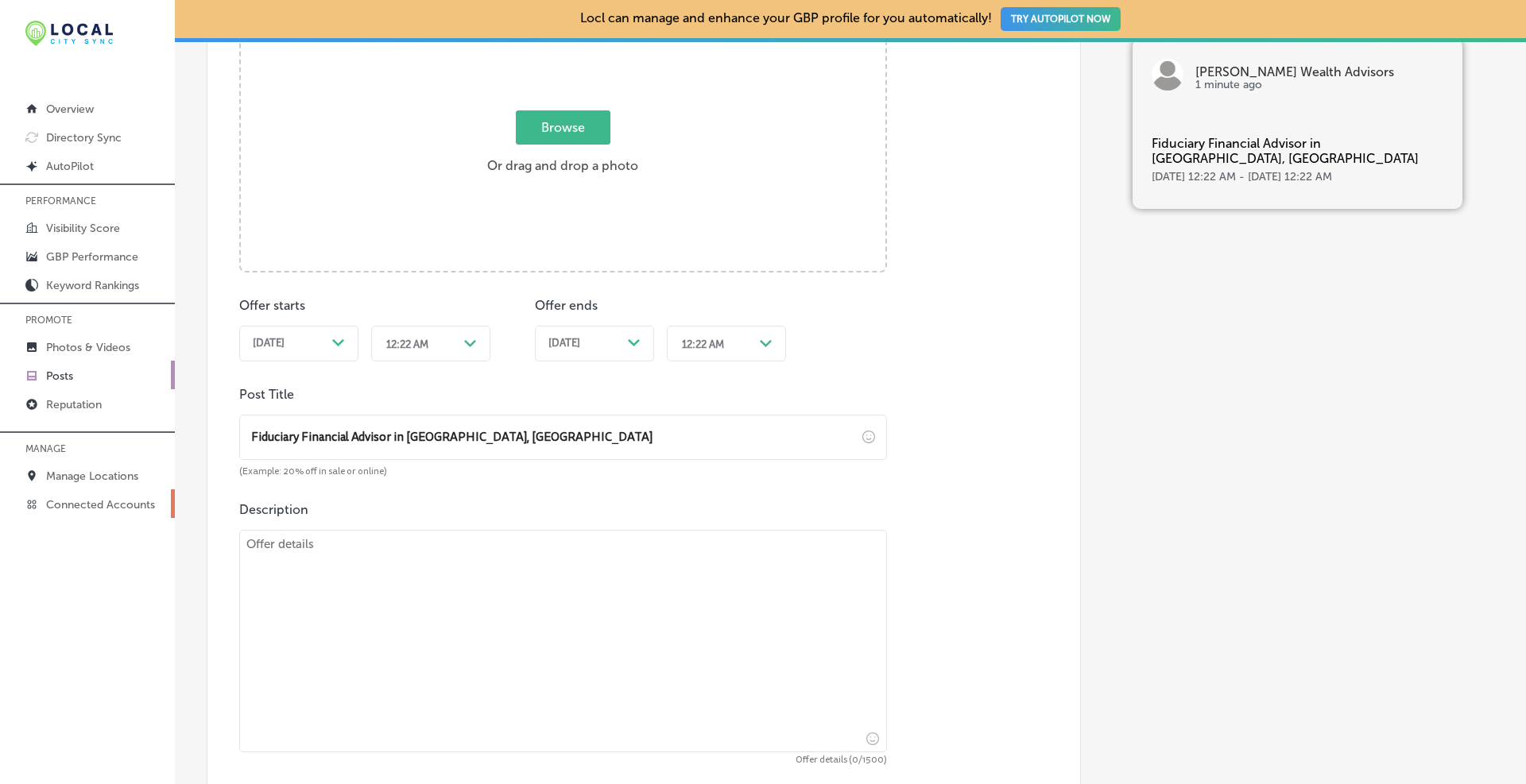
type input "Fiduciary Financial Advisor in [GEOGRAPHIC_DATA], [GEOGRAPHIC_DATA]"
click at [338, 556] on textarea at bounding box center [563, 641] width 648 height 222
paste textarea "Looking for a fee‑only fiduciary in [GEOGRAPHIC_DATA]? [PERSON_NAME] Wealth Adv…"
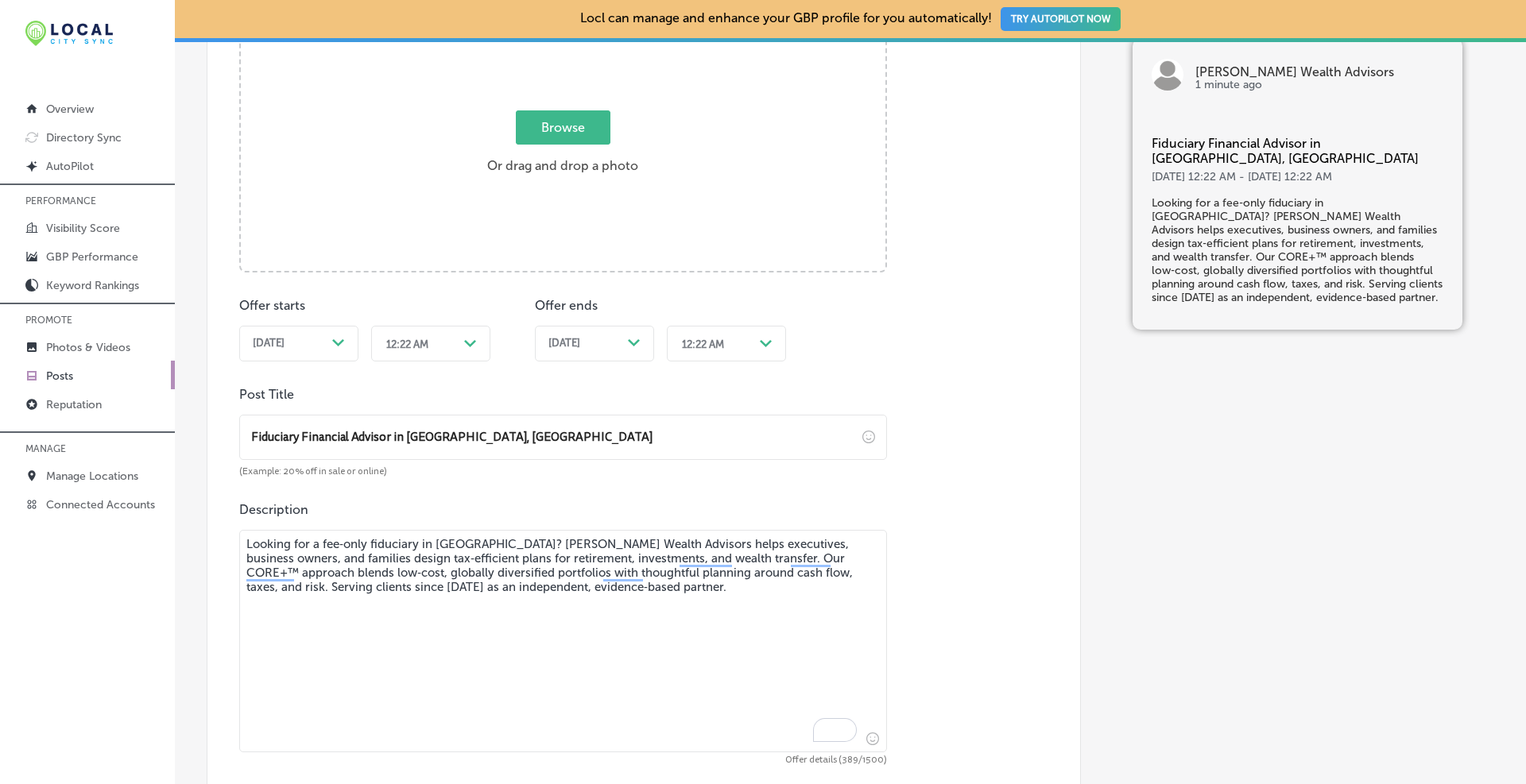
click at [557, 580] on textarea "Looking for a fee‑only fiduciary in [GEOGRAPHIC_DATA]? [PERSON_NAME] Wealth Adv…" at bounding box center [563, 641] width 648 height 222
paste textarea "trusted financial partner in [GEOGRAPHIC_DATA]? [PERSON_NAME] Wealth Advisors h…"
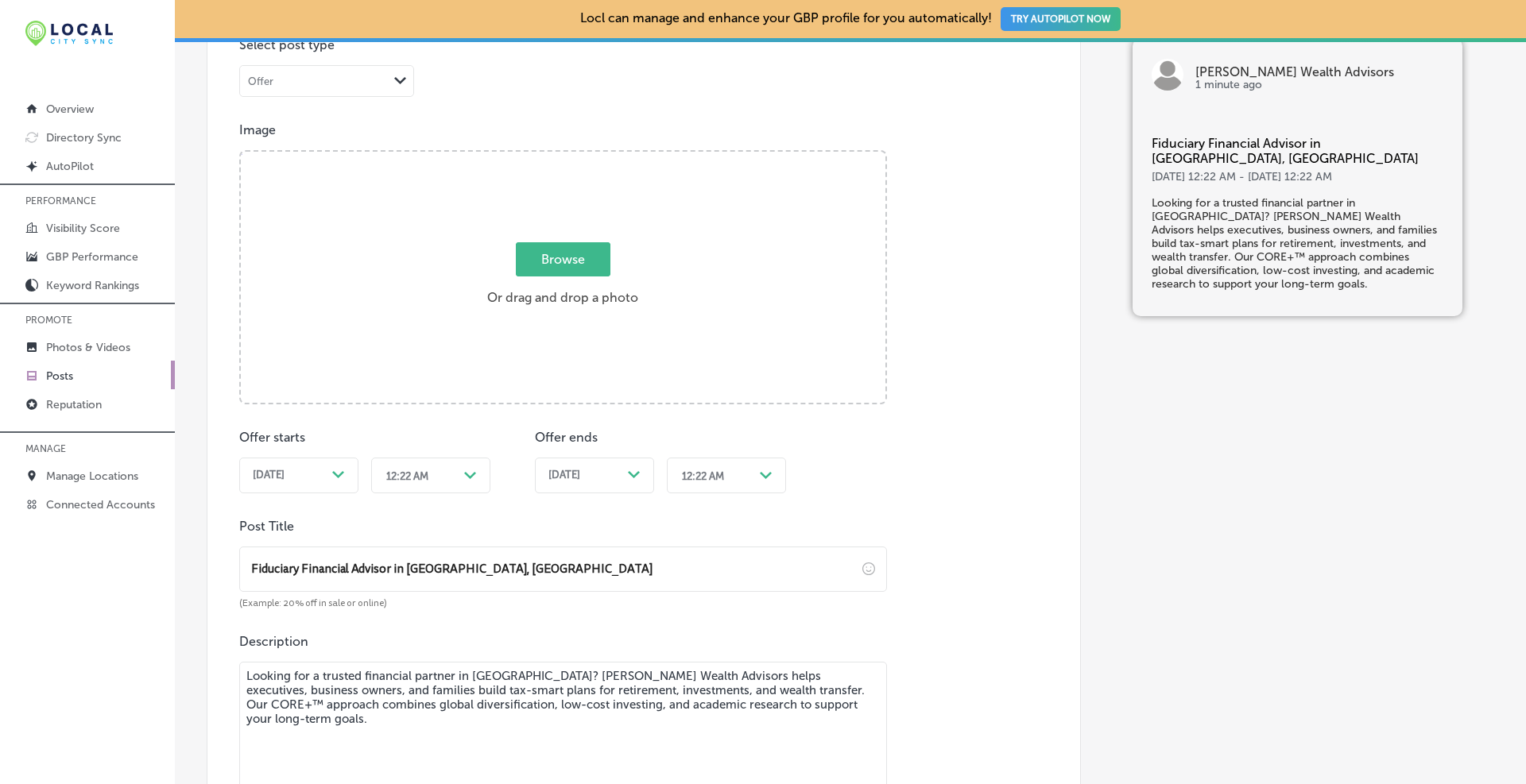
scroll to position [265, 0]
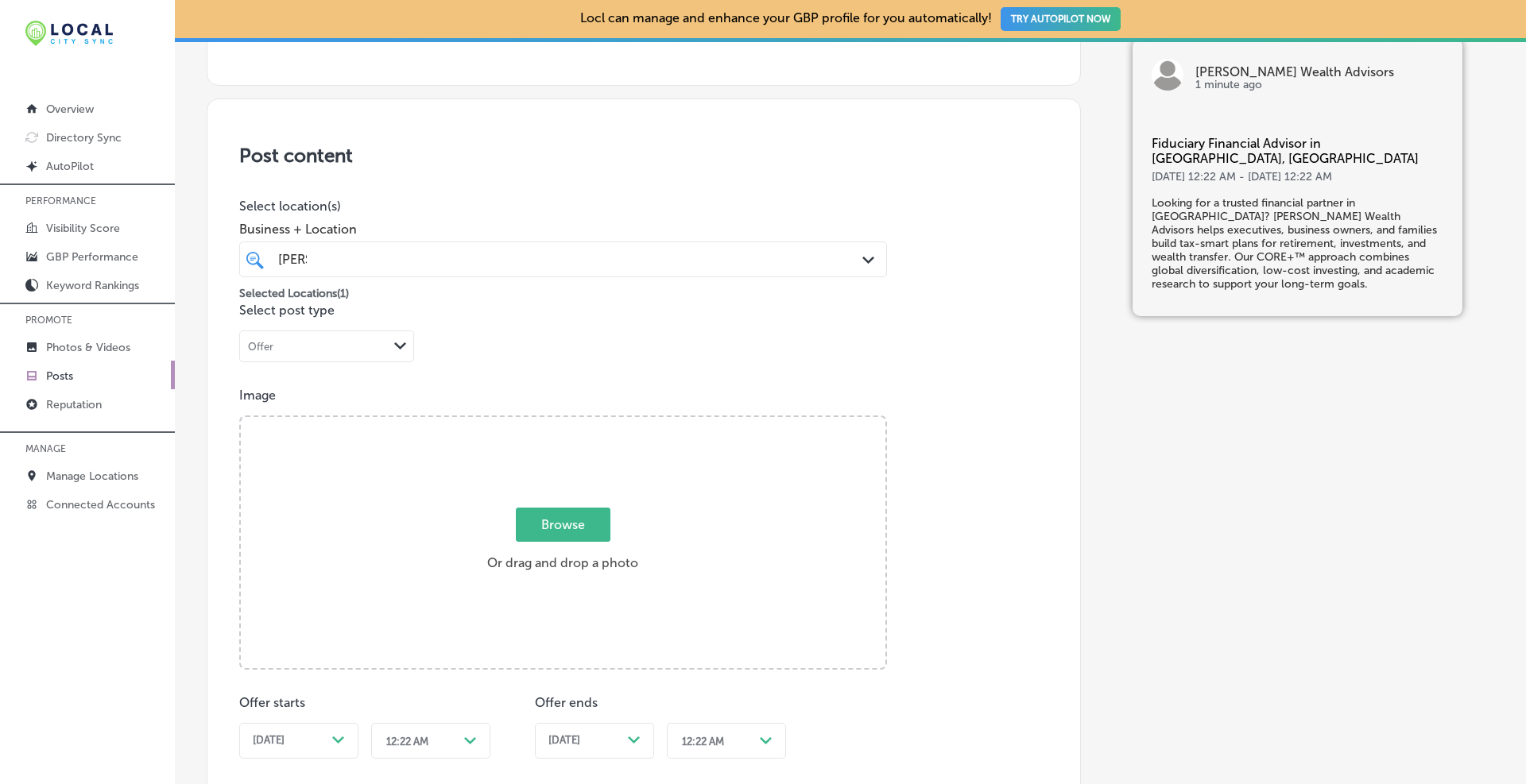
type textarea "Looking for a trusted financial partner in [GEOGRAPHIC_DATA]? [PERSON_NAME] Wea…"
click at [336, 351] on div "Offer" at bounding box center [314, 347] width 147 height 16
click at [558, 343] on div "Post content Select location(s) Business + Location [PERSON_NAME][GEOGRAPHIC_DA…" at bounding box center [644, 666] width 874 height 1134
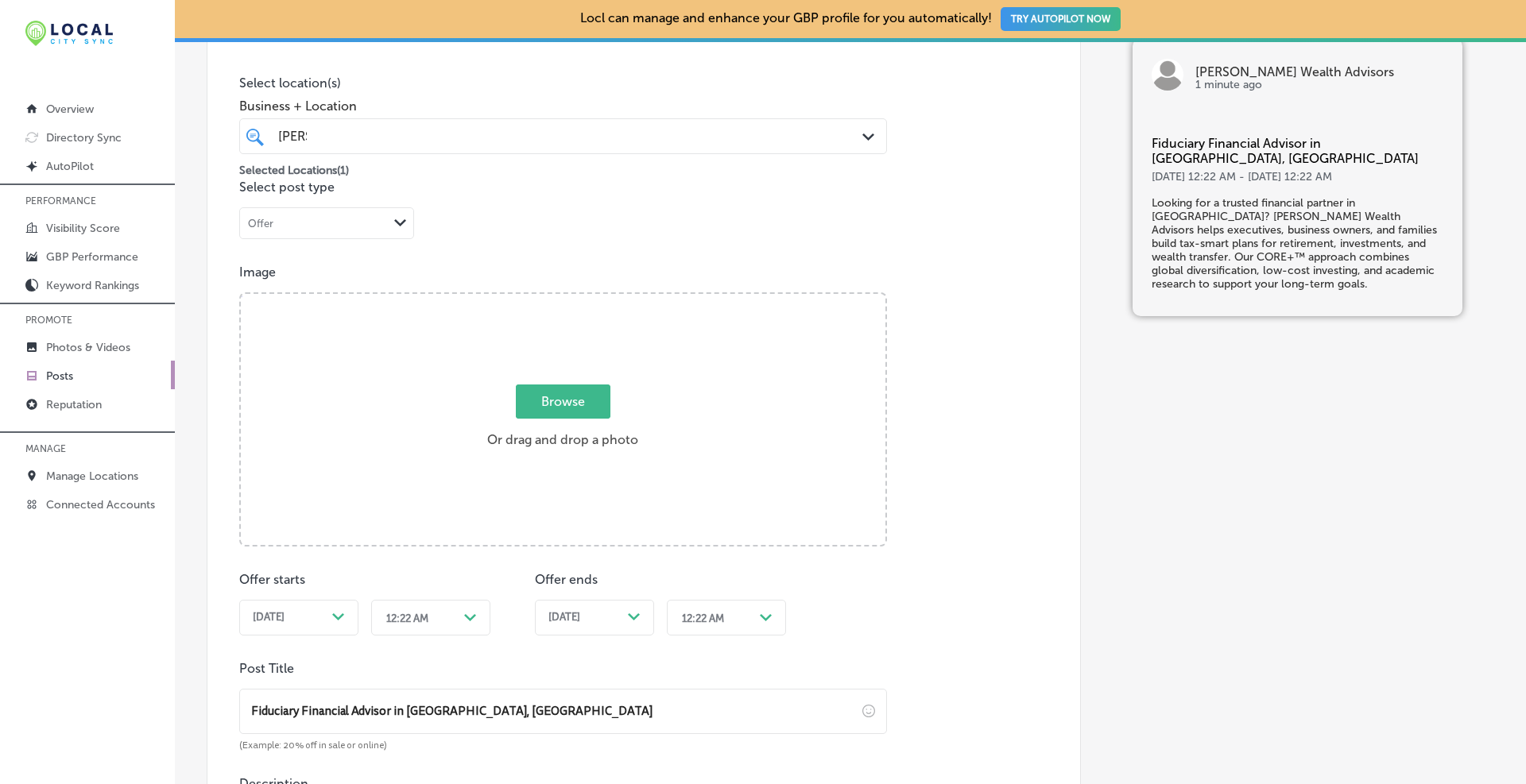
scroll to position [255, 0]
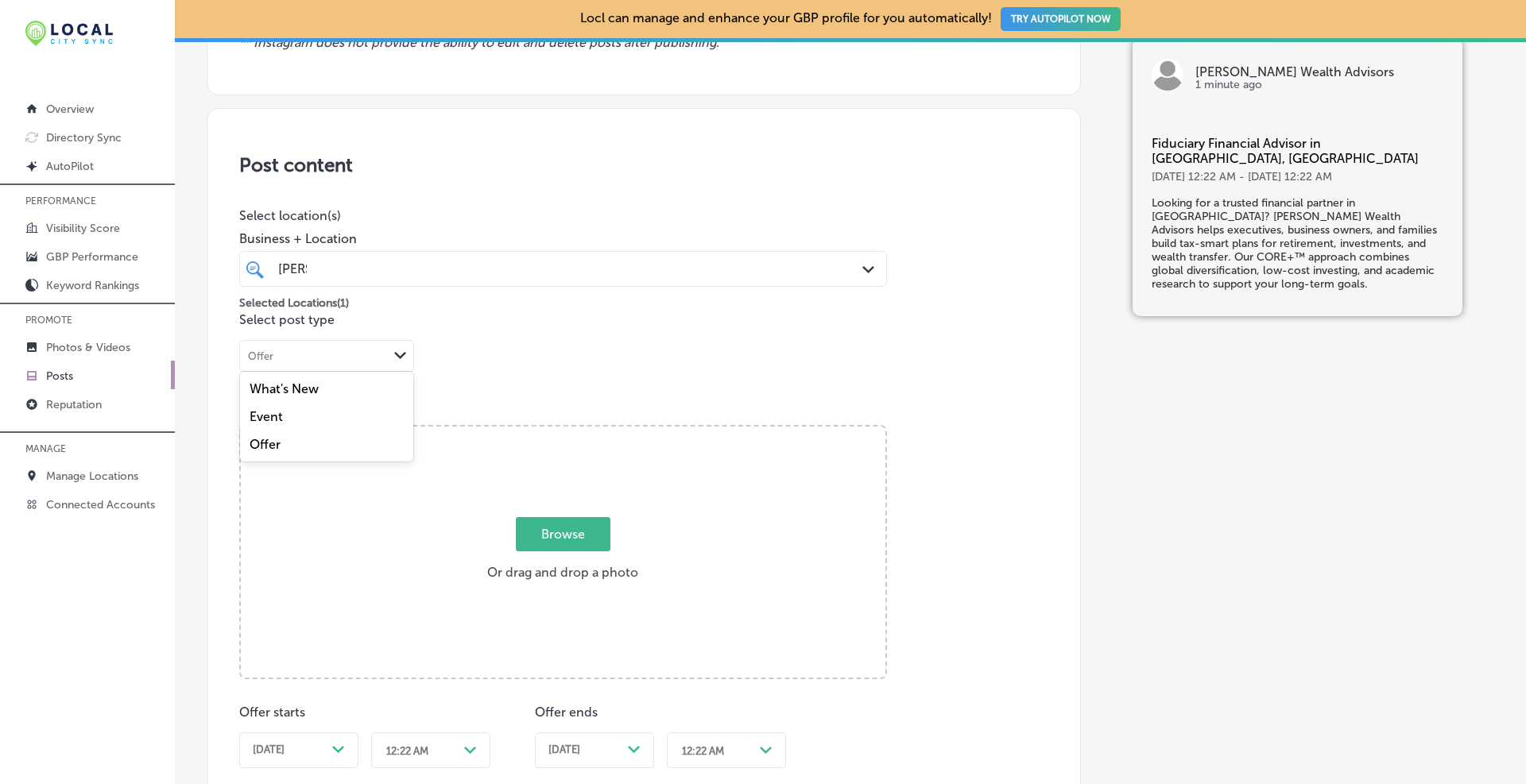
click at [351, 364] on div "Offer Path Created with Sketch." at bounding box center [327, 356] width 174 height 30
click at [304, 394] on label "What's New" at bounding box center [283, 389] width 69 height 16
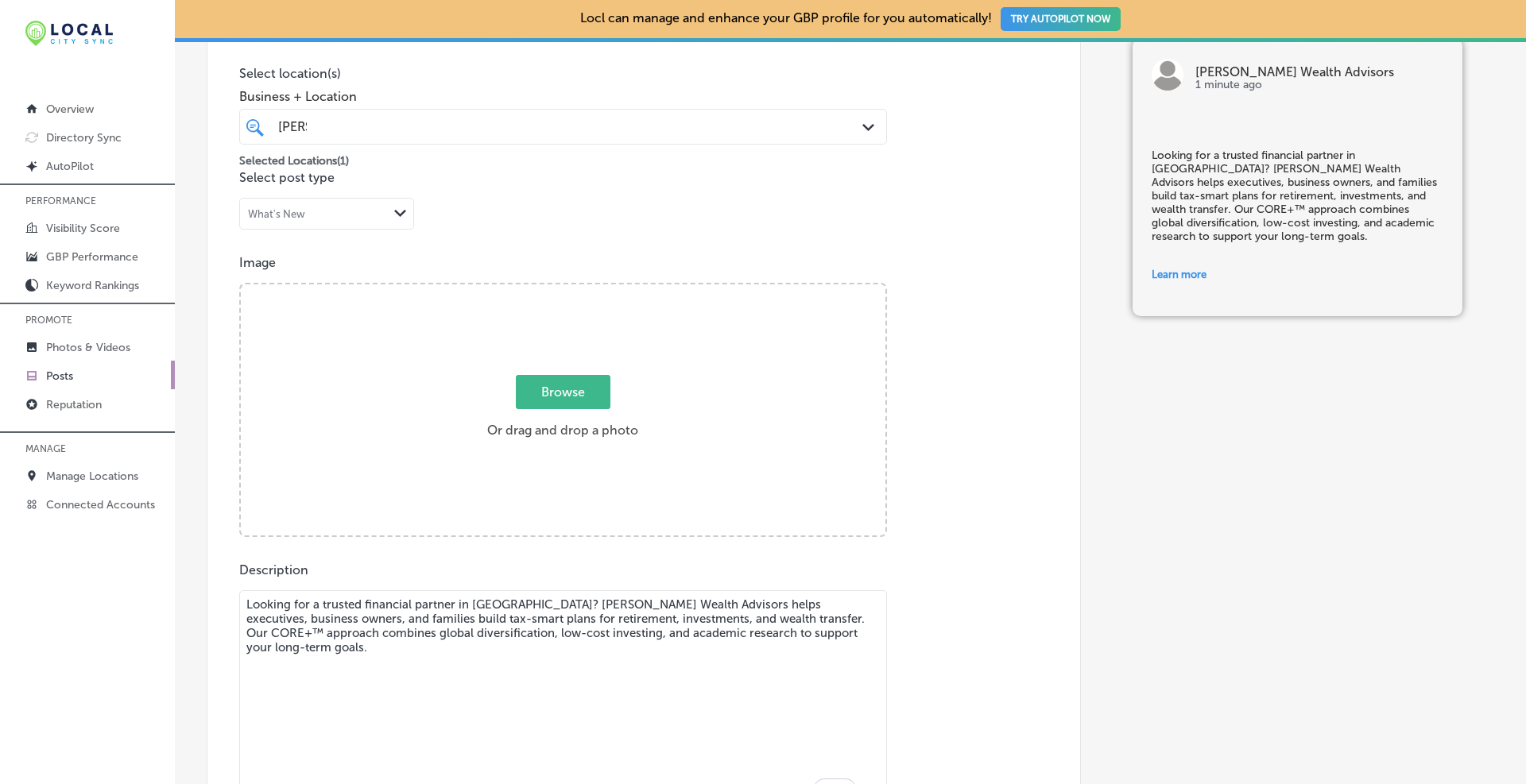
scroll to position [0, 0]
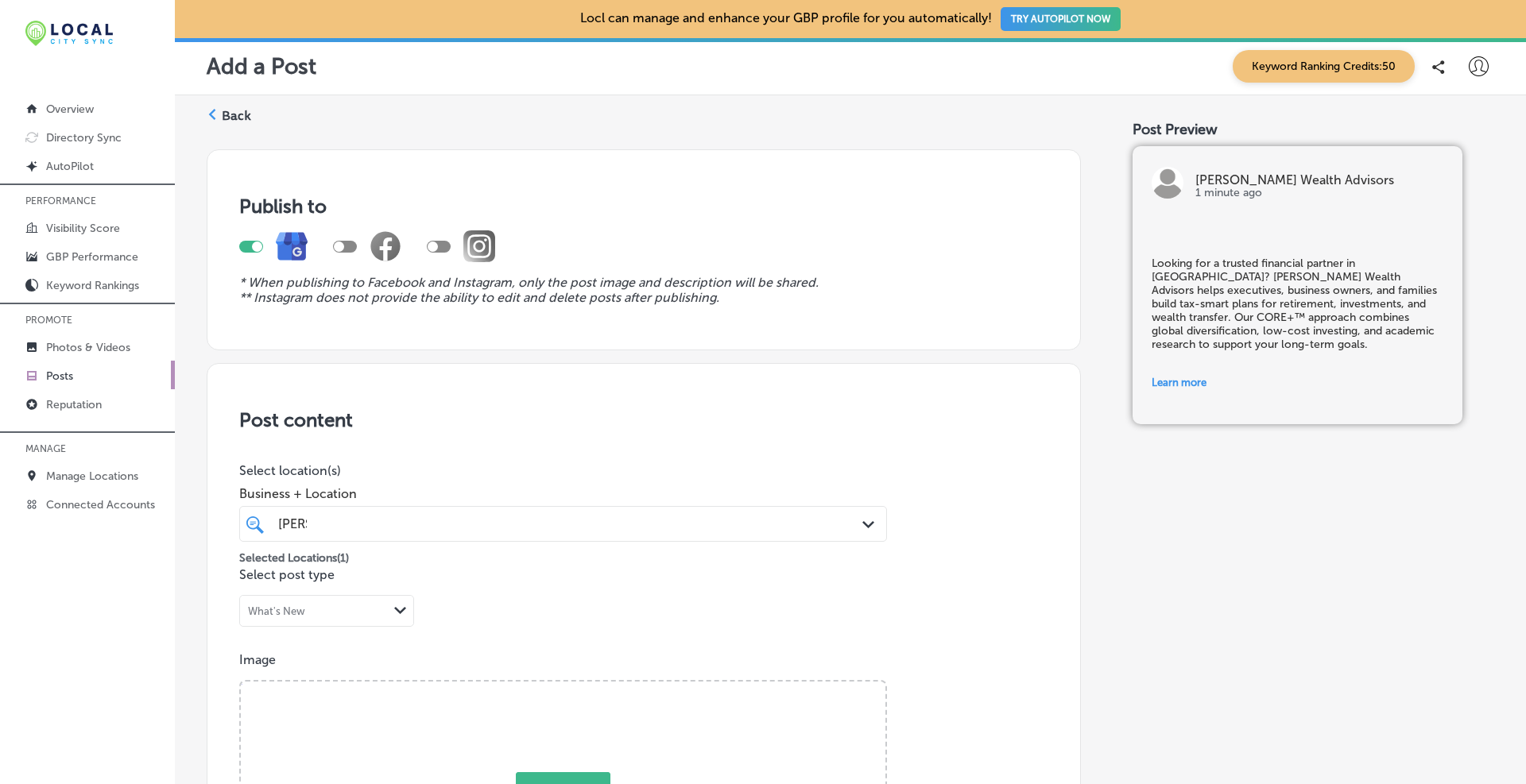
click at [334, 605] on div "What's New" at bounding box center [314, 612] width 147 height 16
click at [321, 690] on div "Offer" at bounding box center [327, 699] width 174 height 28
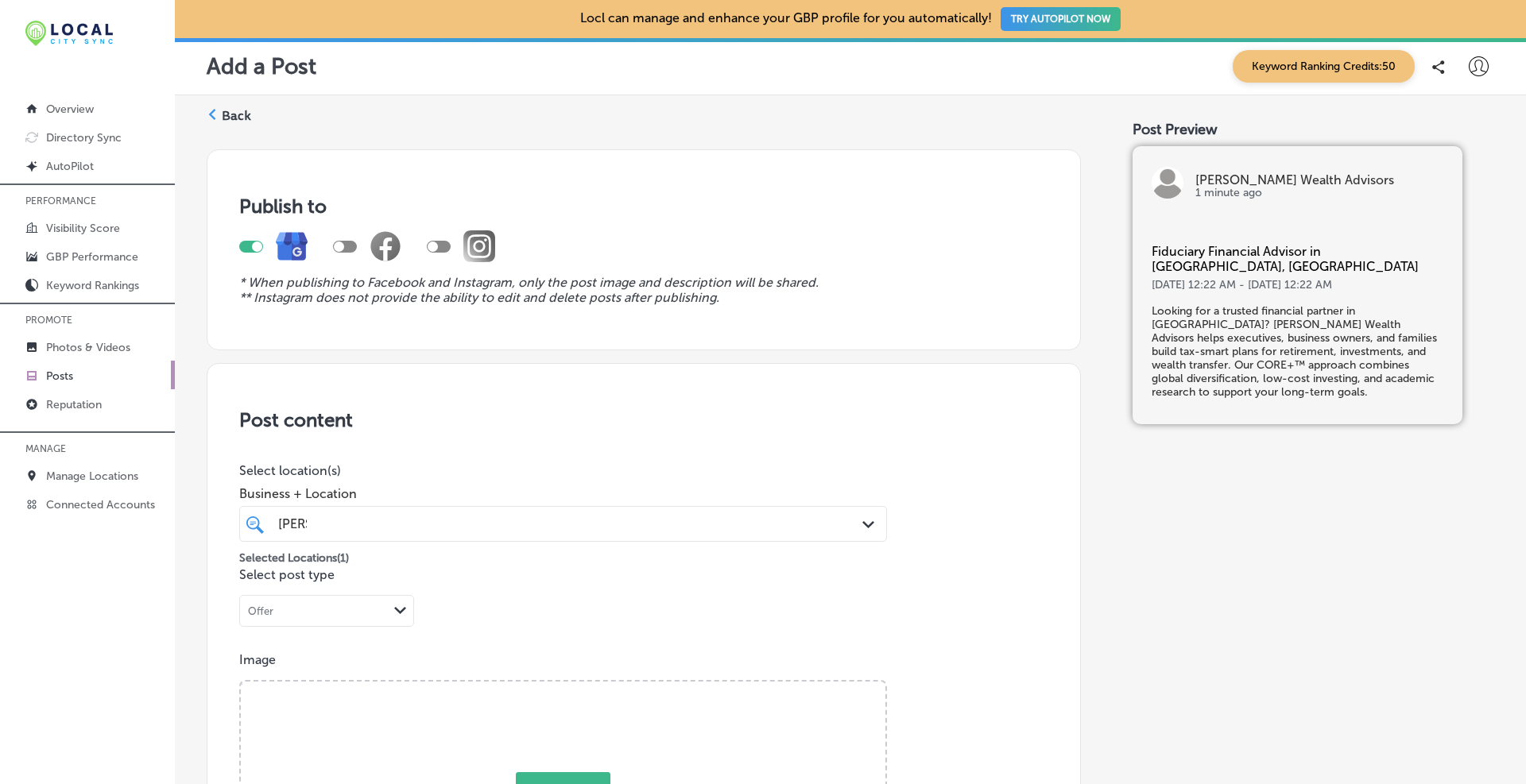
click at [328, 534] on div "[PERSON_NAME] [PERSON_NAME]" at bounding box center [534, 523] width 516 height 21
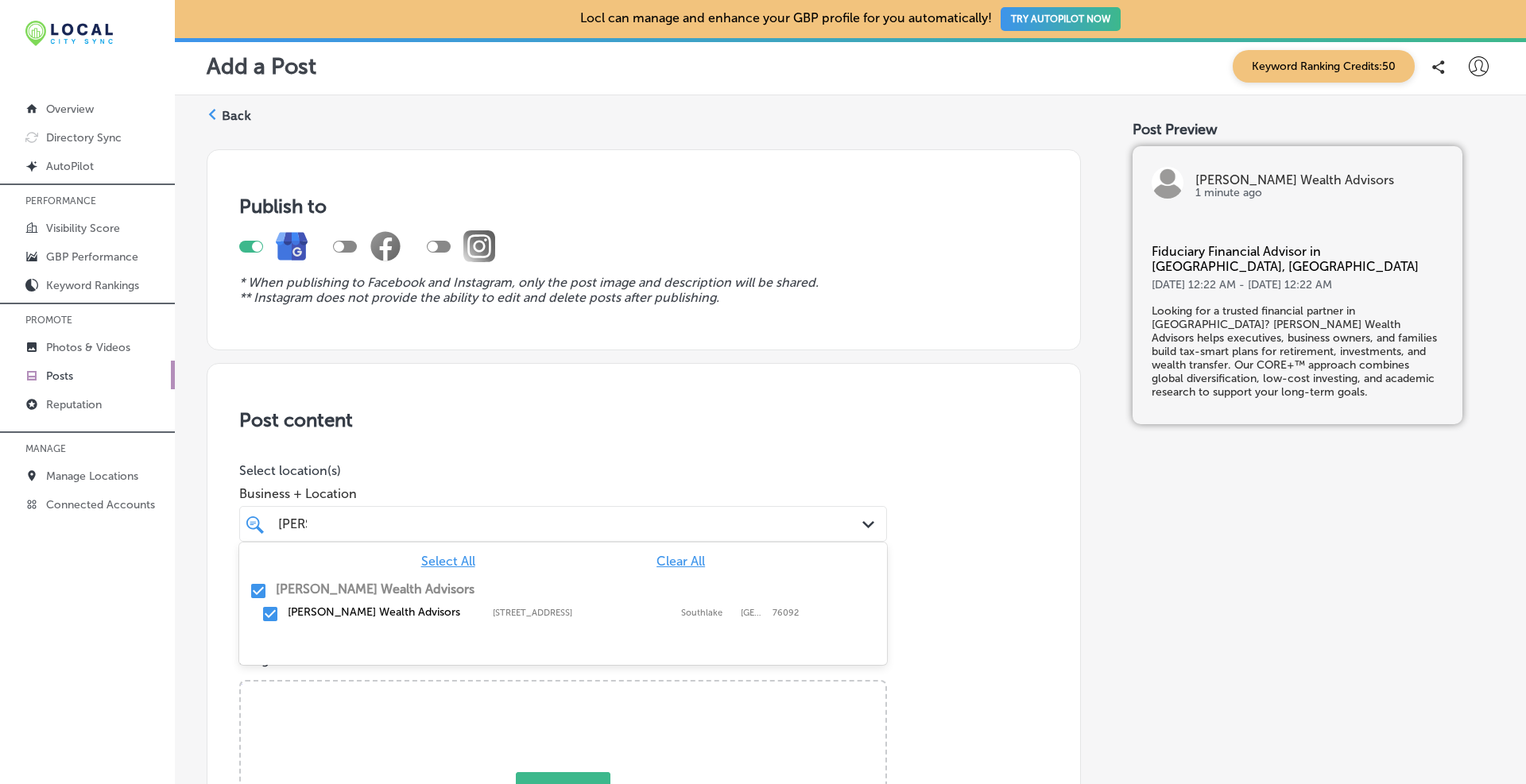
click at [346, 468] on p "Select location(s)" at bounding box center [563, 471] width 648 height 16
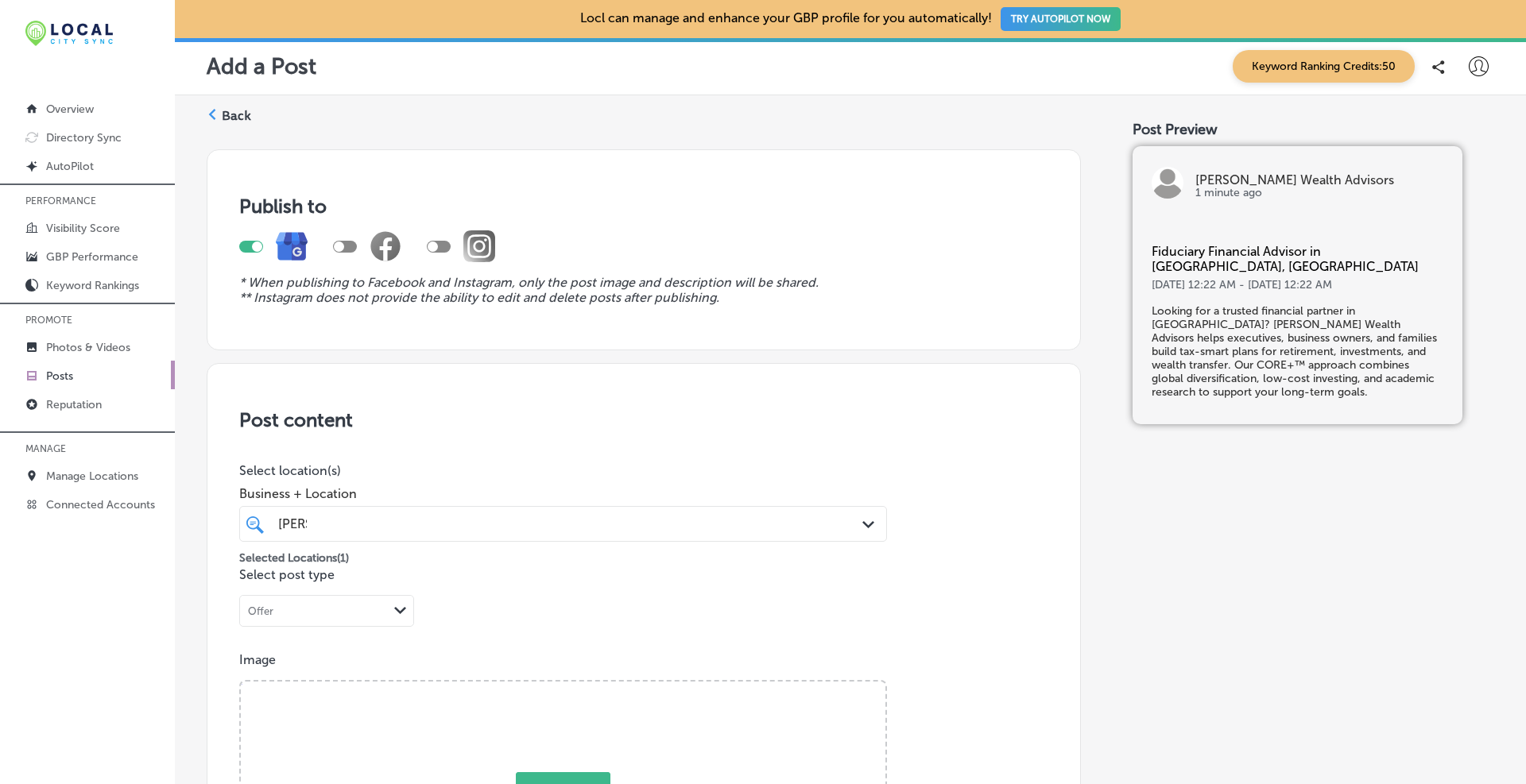
click at [323, 608] on div "Offer" at bounding box center [314, 612] width 147 height 16
click at [313, 641] on label "What's New" at bounding box center [283, 644] width 69 height 16
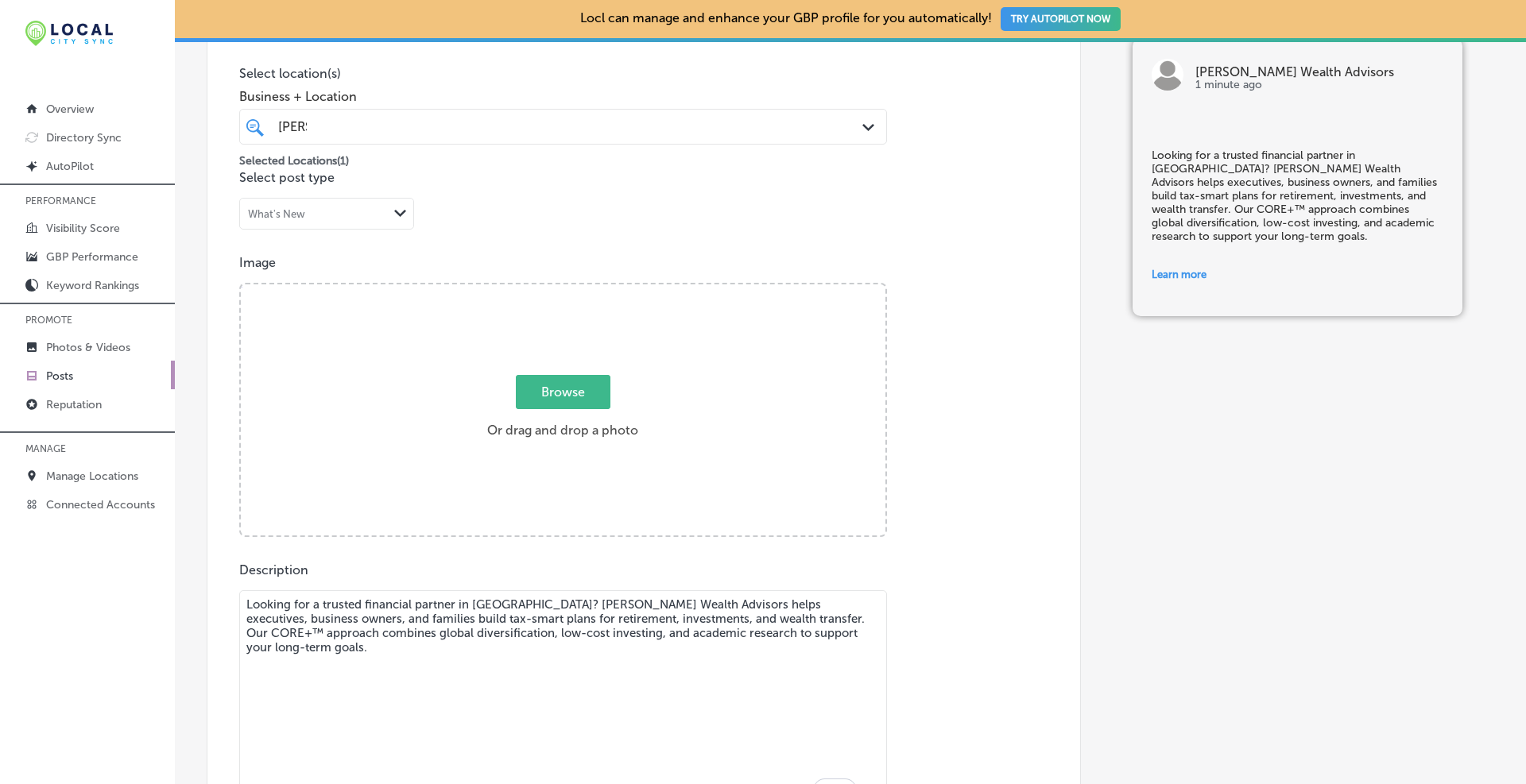
scroll to position [530, 0]
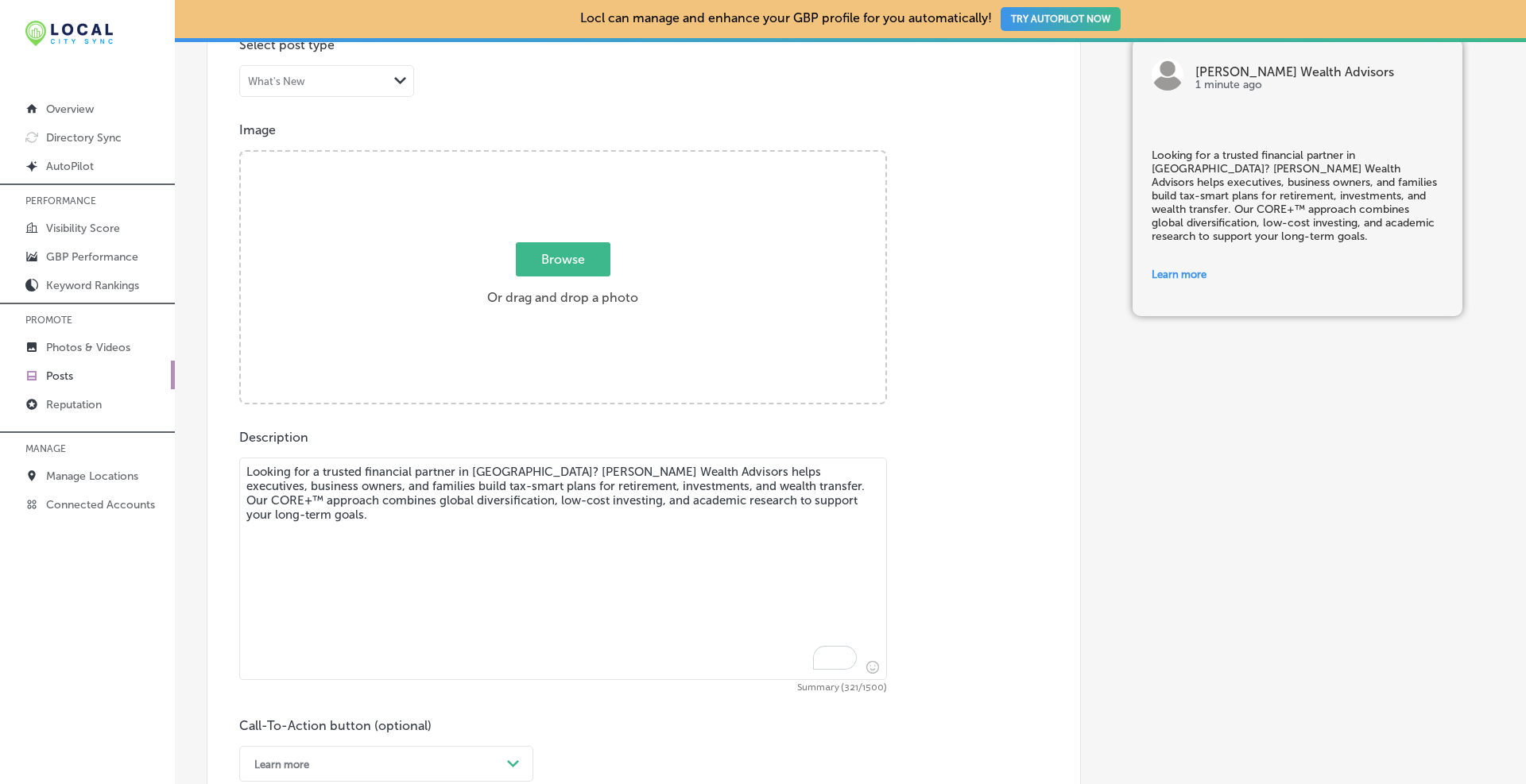
click at [295, 486] on textarea "Looking for a trusted financial partner in [GEOGRAPHIC_DATA]? [PERSON_NAME] Wea…" at bounding box center [563, 568] width 648 height 222
click at [251, 468] on textarea "Looking for a trusted financial partner in [GEOGRAPHIC_DATA]? [PERSON_NAME] Wea…" at bounding box center [563, 568] width 648 height 222
click at [244, 466] on textarea "Looking for a trusted financial partner in [GEOGRAPHIC_DATA]? [PERSON_NAME] Wea…" at bounding box center [563, 568] width 648 height 222
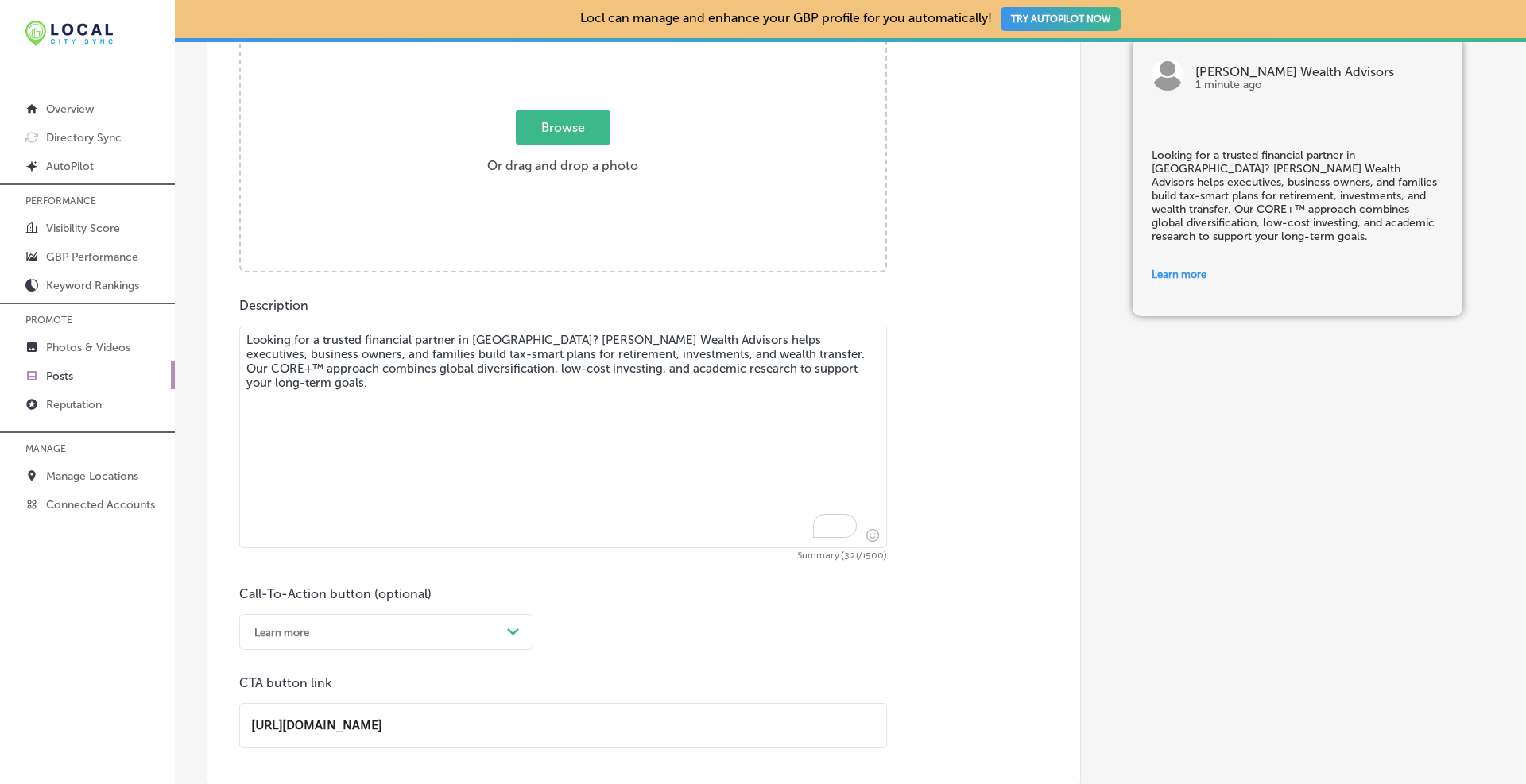
scroll to position [795, 0]
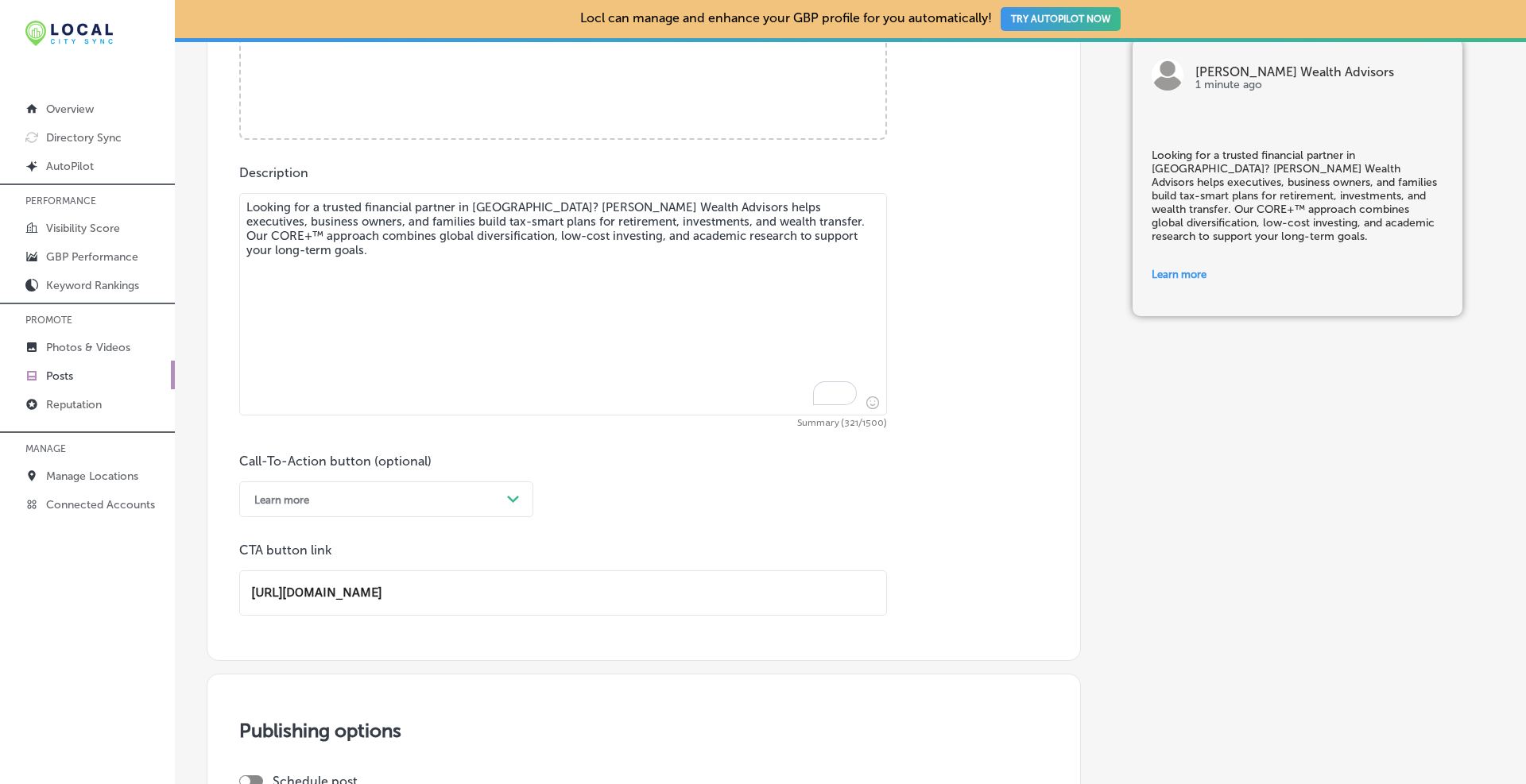
drag, startPoint x: 651, startPoint y: 593, endPoint x: 161, endPoint y: 583, distance: 490.1
click at [163, 583] on div "iconmonstr-menu-thin copy Created with Sketch. Overview Directory Sync Created …" at bounding box center [763, 392] width 1526 height 784
paste input "?utm_source=google&utm_medium=gbp&utm_campaign=locations&utm_content=[GEOGRAPHI…"
drag, startPoint x: 835, startPoint y: 591, endPoint x: 218, endPoint y: 594, distance: 617.0
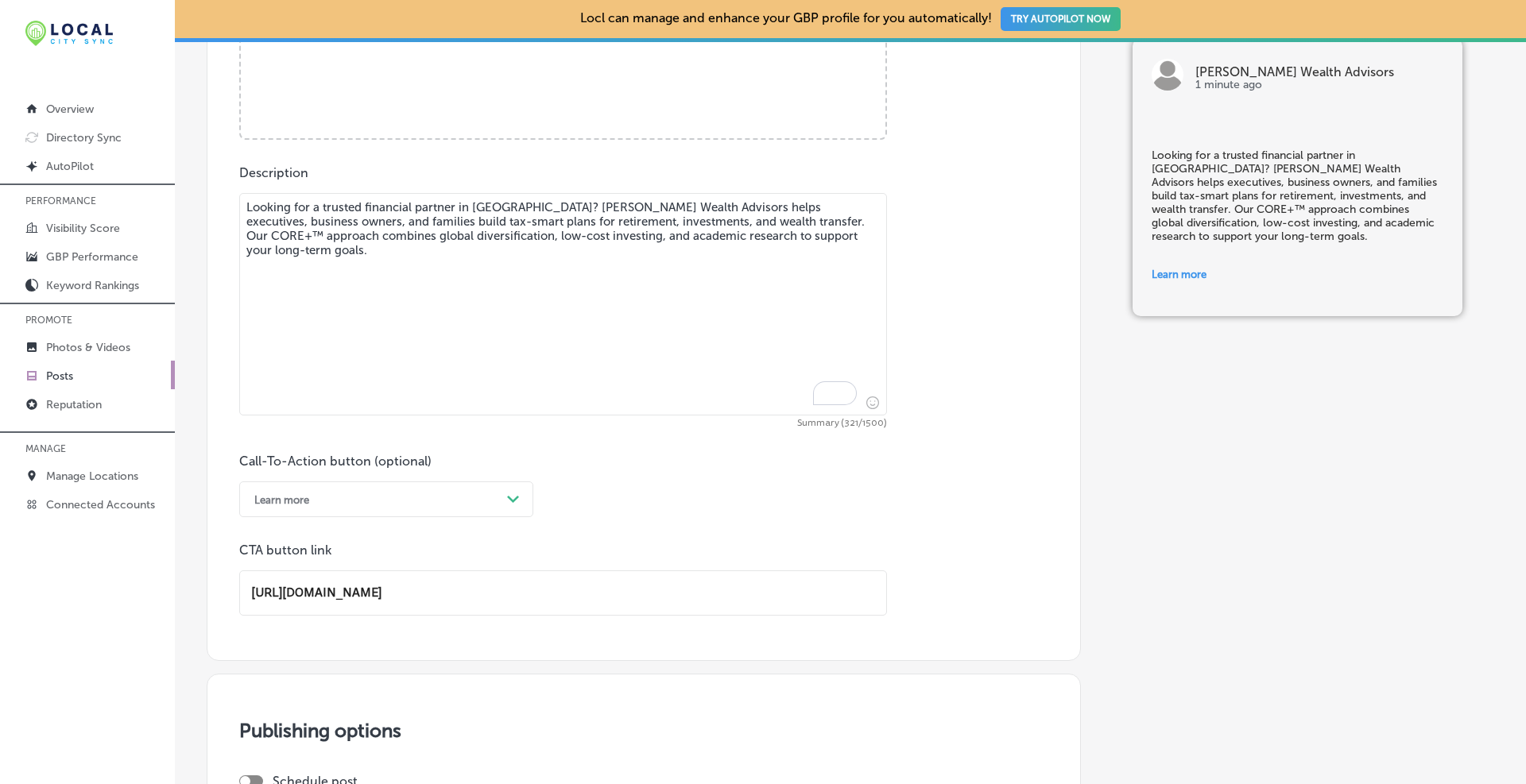
click at [218, 594] on div "Post content Select location(s) Business + Location [PERSON_NAME][GEOGRAPHIC_DA…" at bounding box center [644, 114] width 874 height 1092
type input "[URL][DOMAIN_NAME]"
click at [447, 558] on div "CTA button link [URL][DOMAIN_NAME]" at bounding box center [563, 579] width 648 height 73
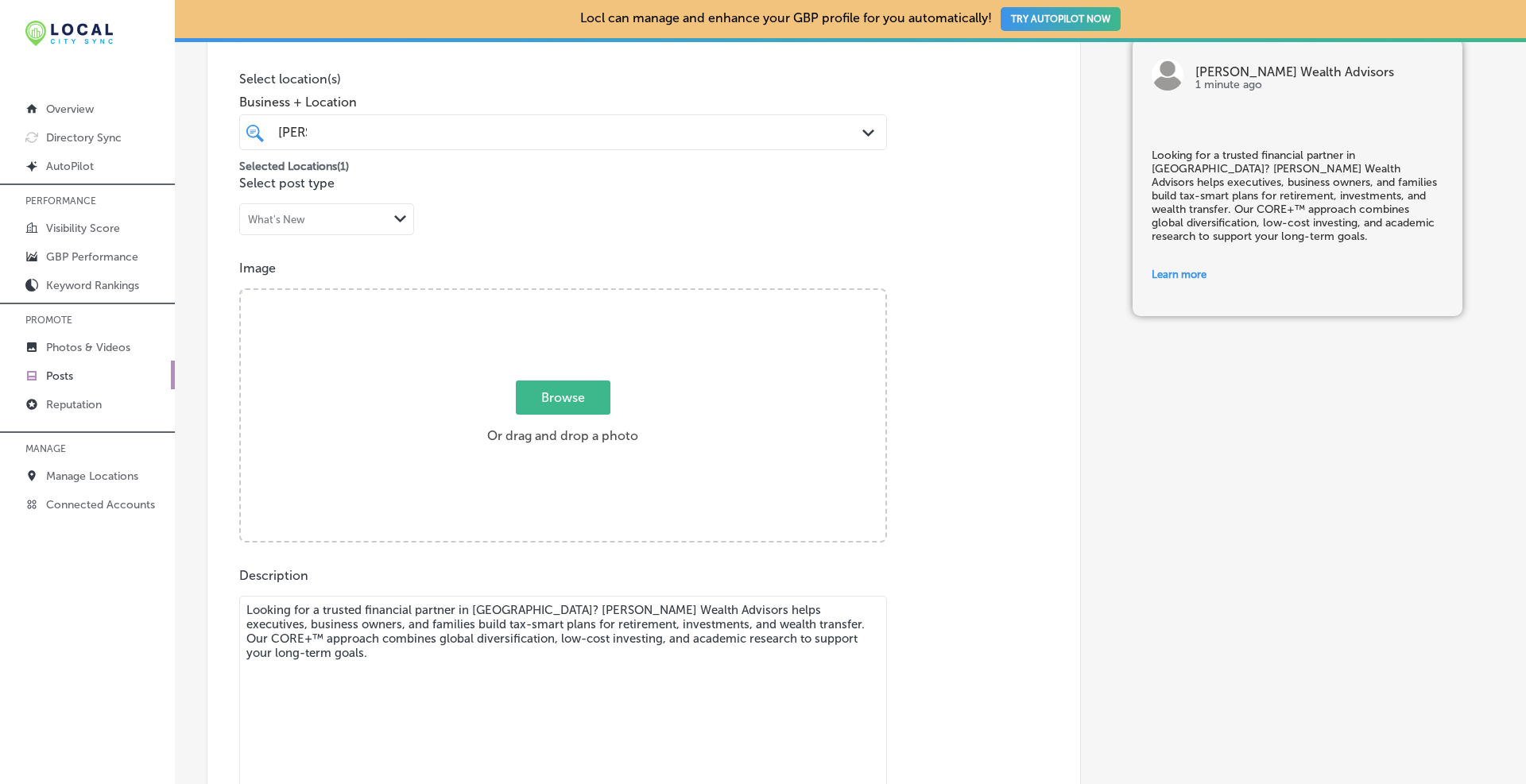
scroll to position [259, 0]
